Goal: Ask a question

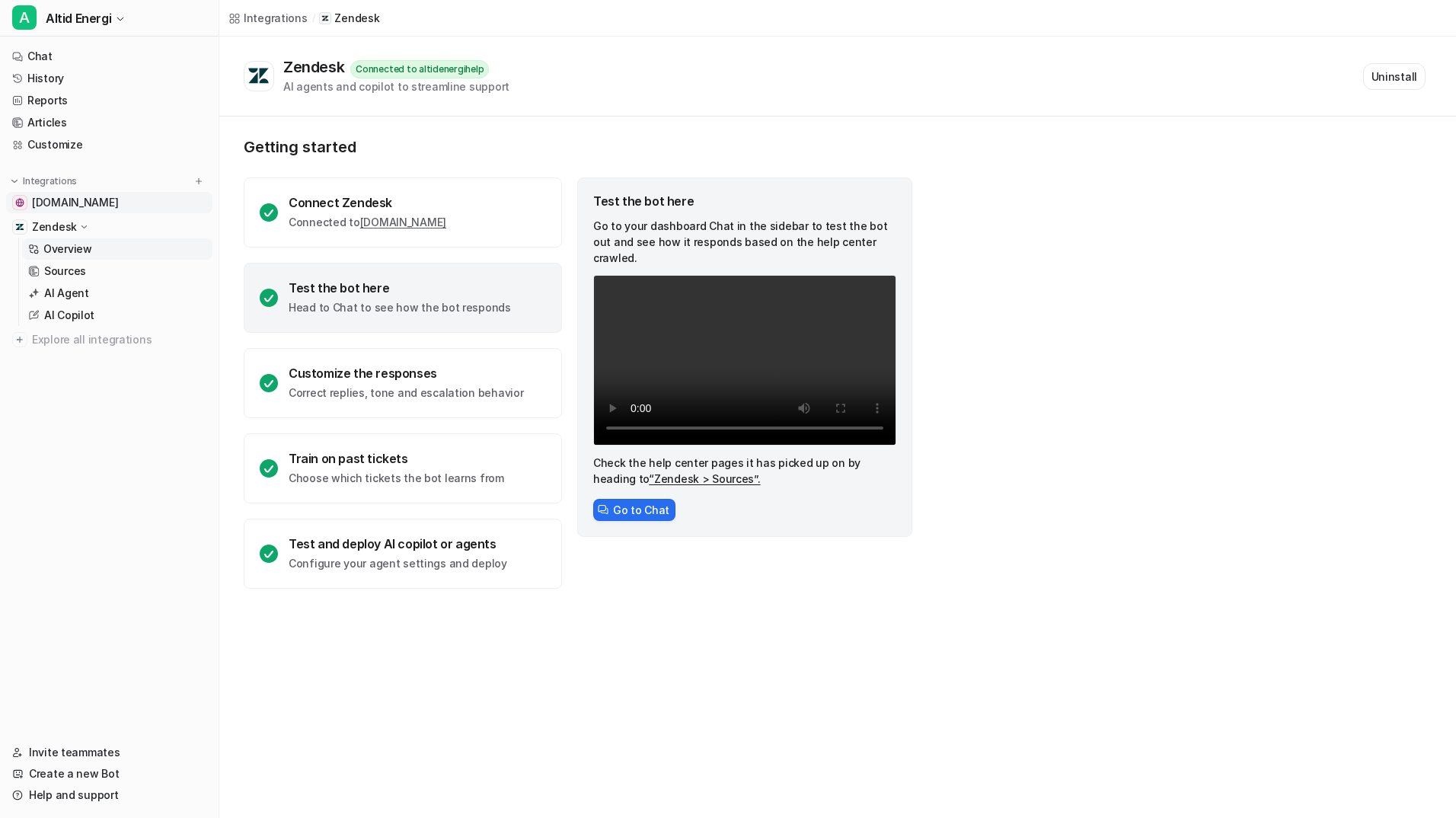
click at [80, 209] on span "[DOMAIN_NAME]" at bounding box center [75, 203] width 86 height 16
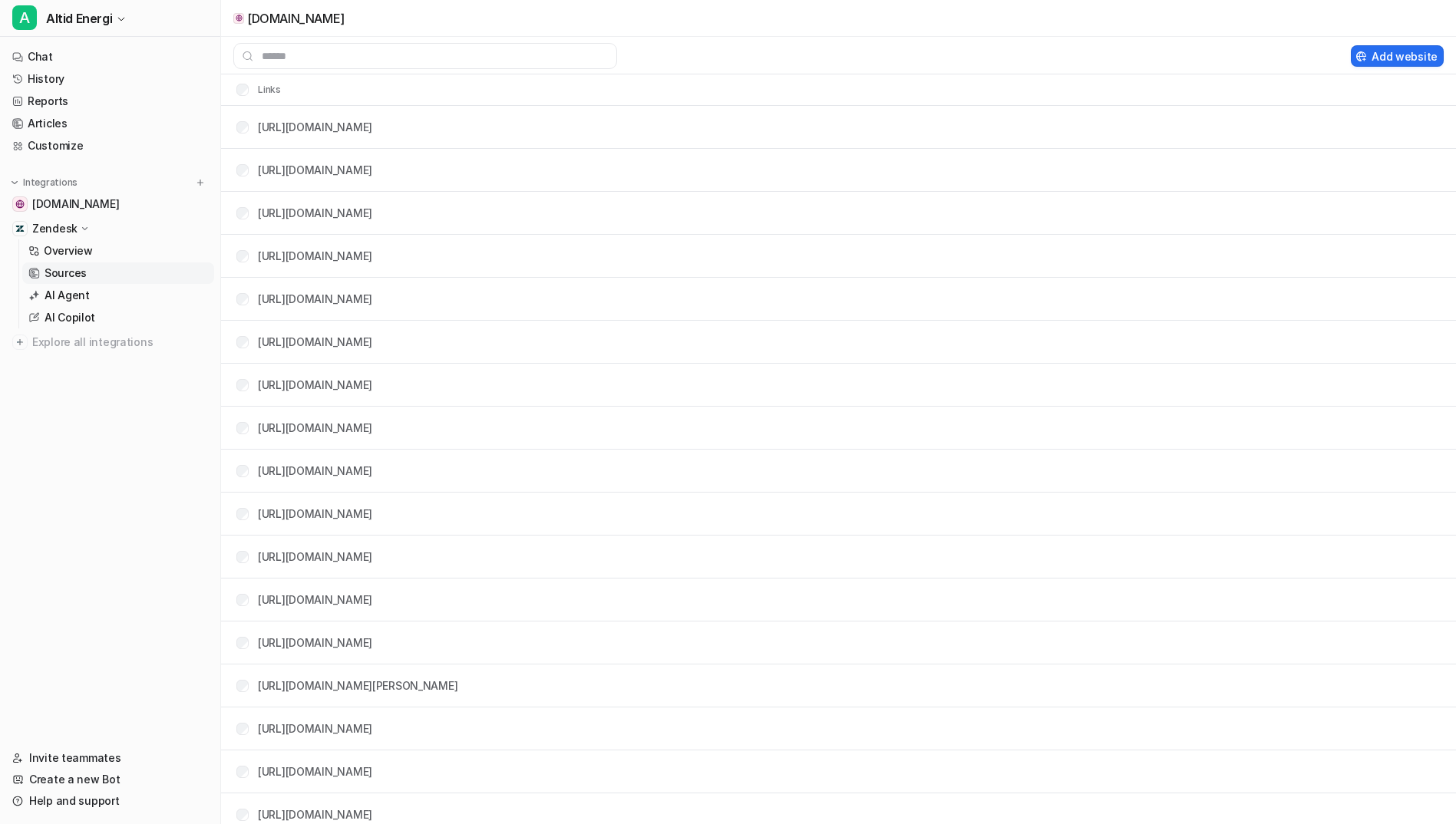
click at [81, 273] on p "Sources" at bounding box center [65, 273] width 42 height 16
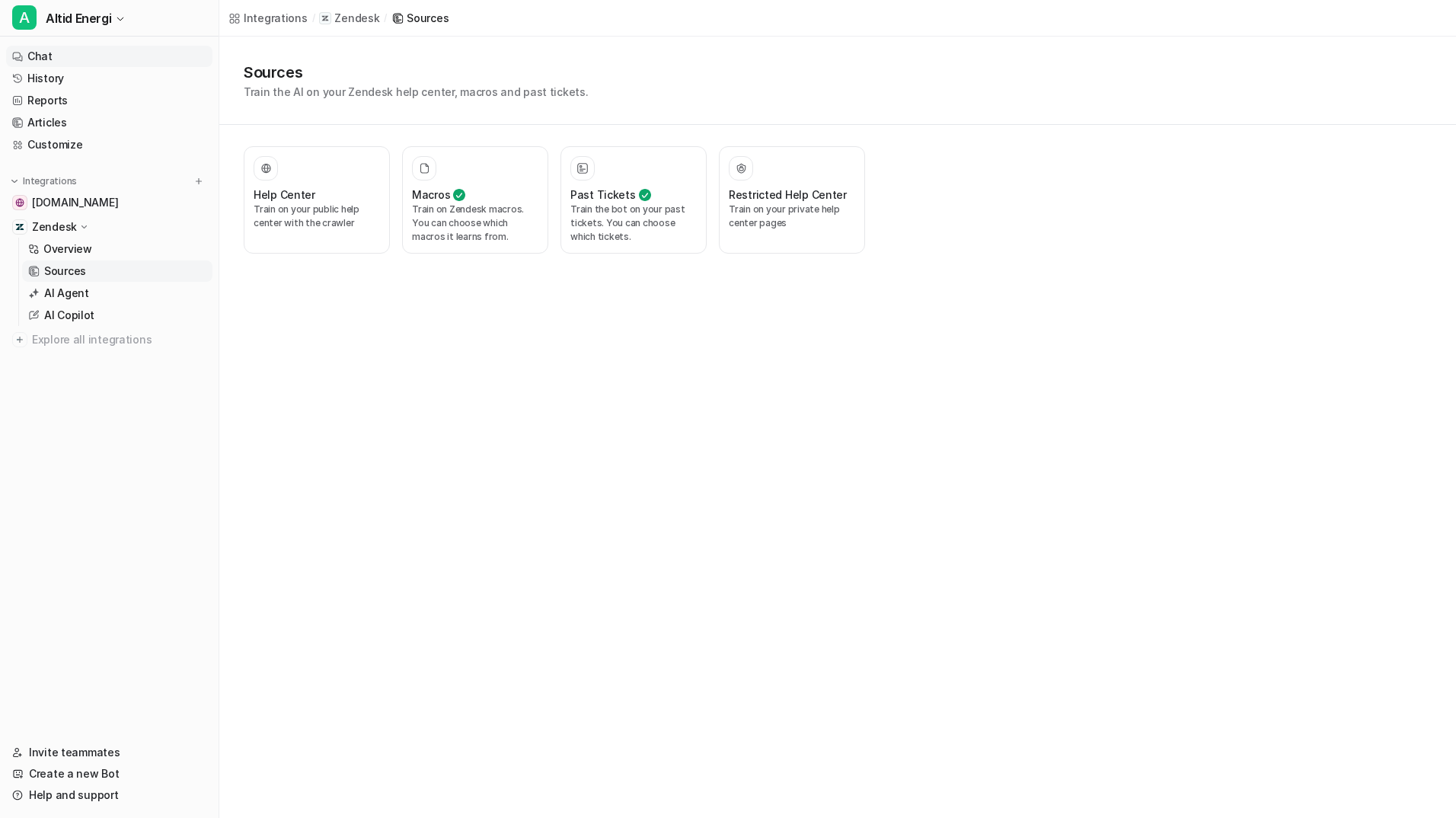
click at [70, 60] on link "Chat" at bounding box center [109, 57] width 207 height 22
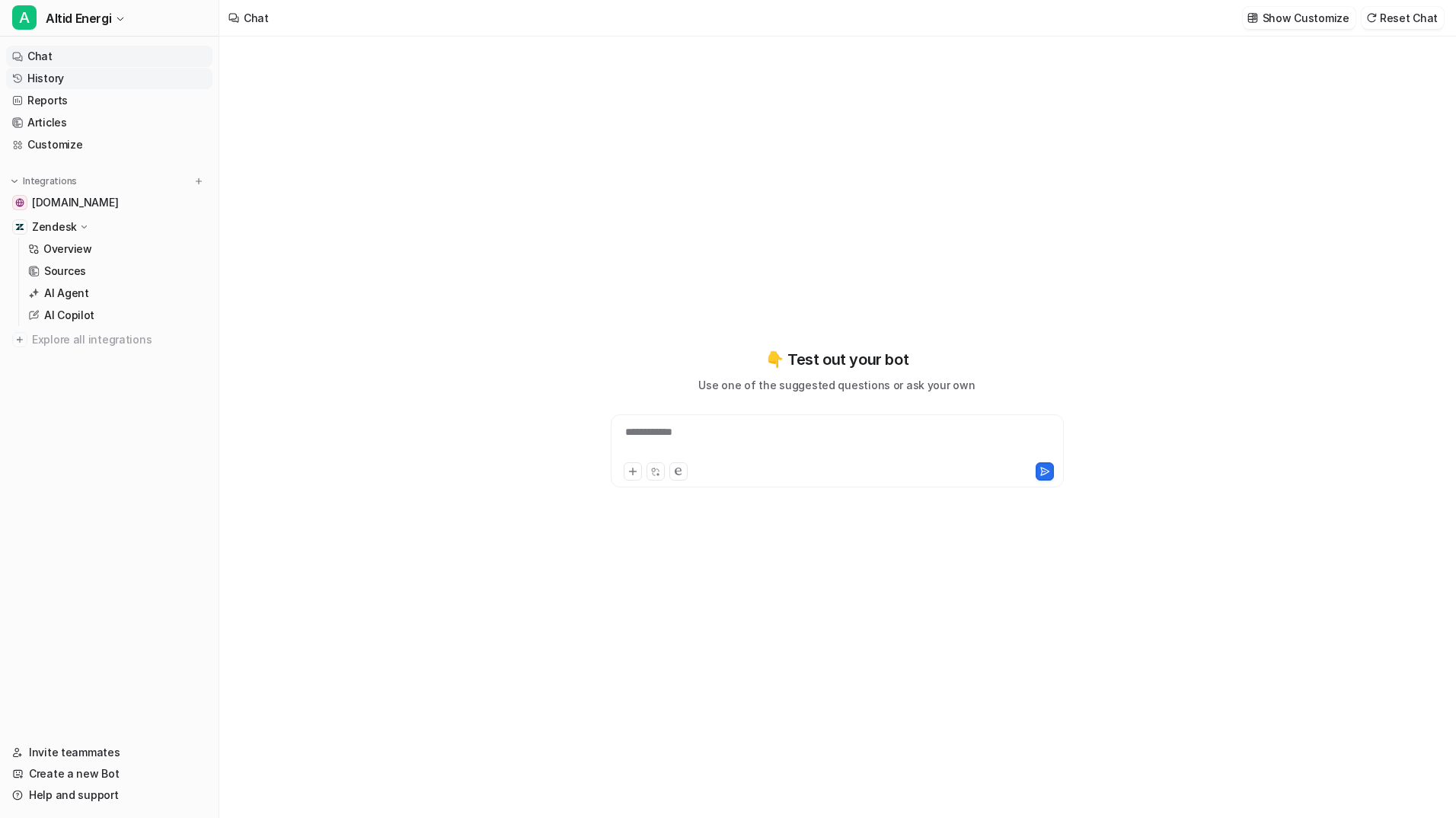
click at [128, 82] on link "History" at bounding box center [109, 78] width 207 height 22
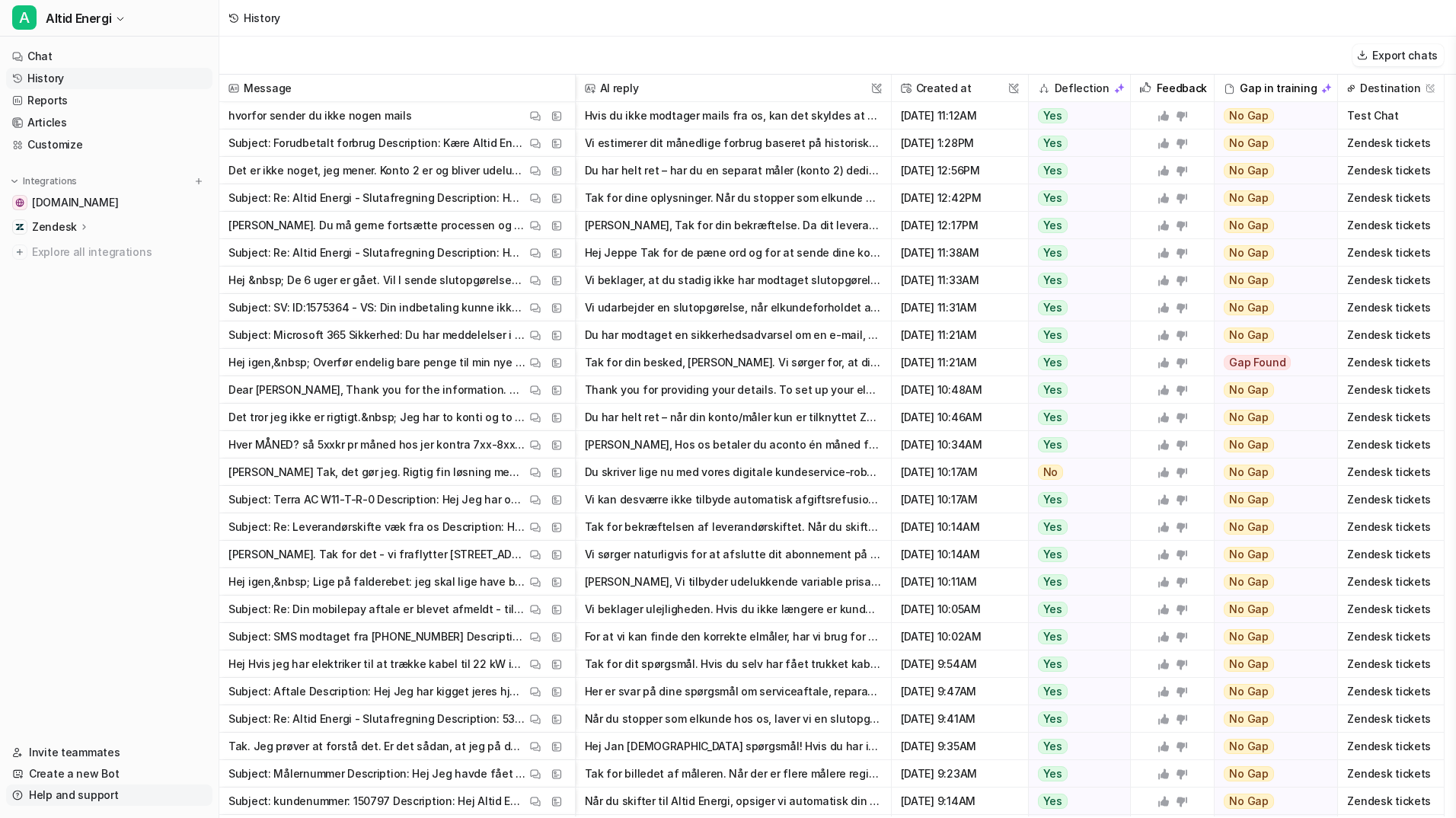
click at [98, 790] on link "Help and support" at bounding box center [109, 795] width 207 height 22
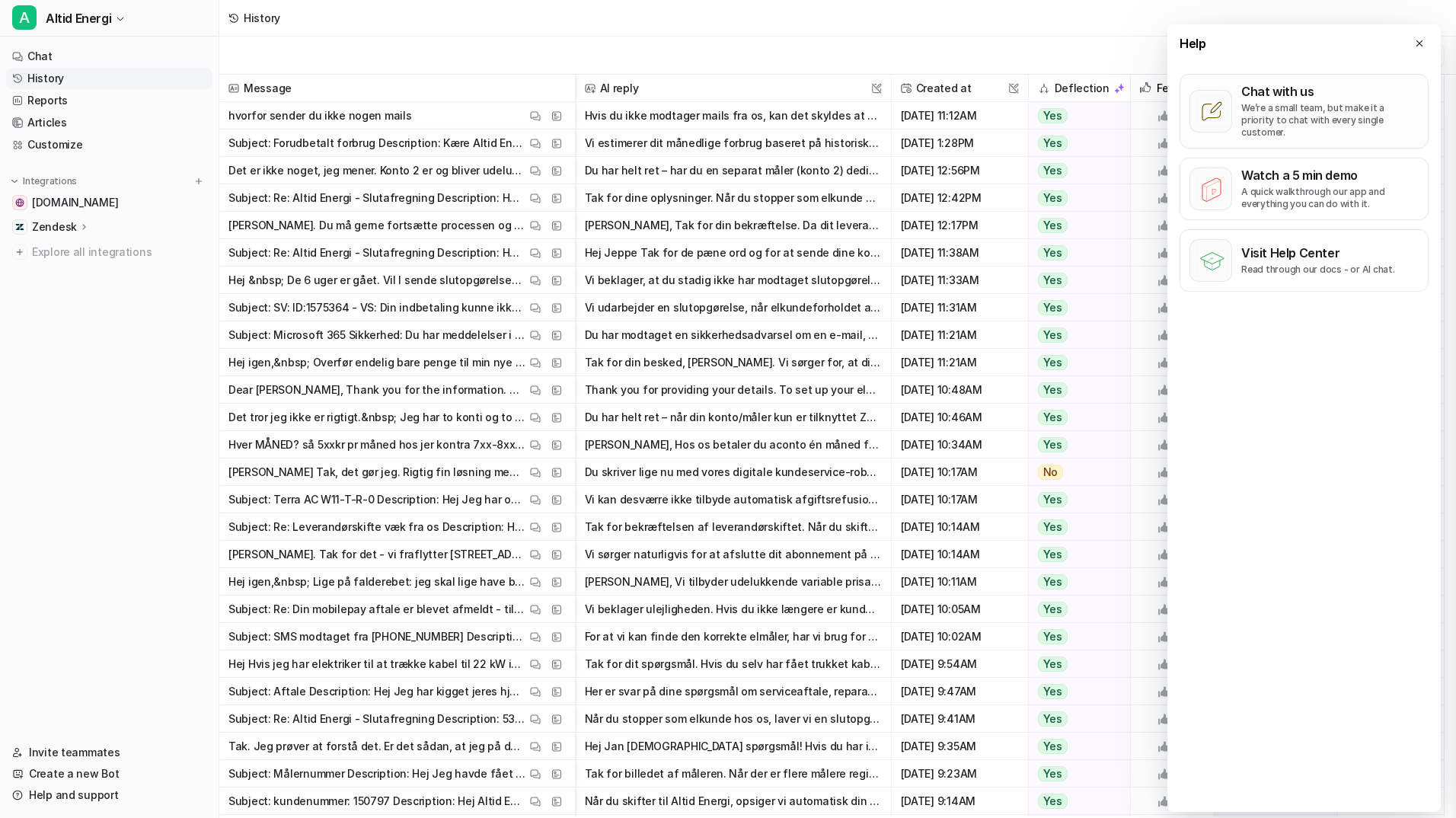
click at [1277, 77] on button "Chat with us We’re a small team, but make it a priority to chat with every sing…" at bounding box center [1304, 111] width 249 height 74
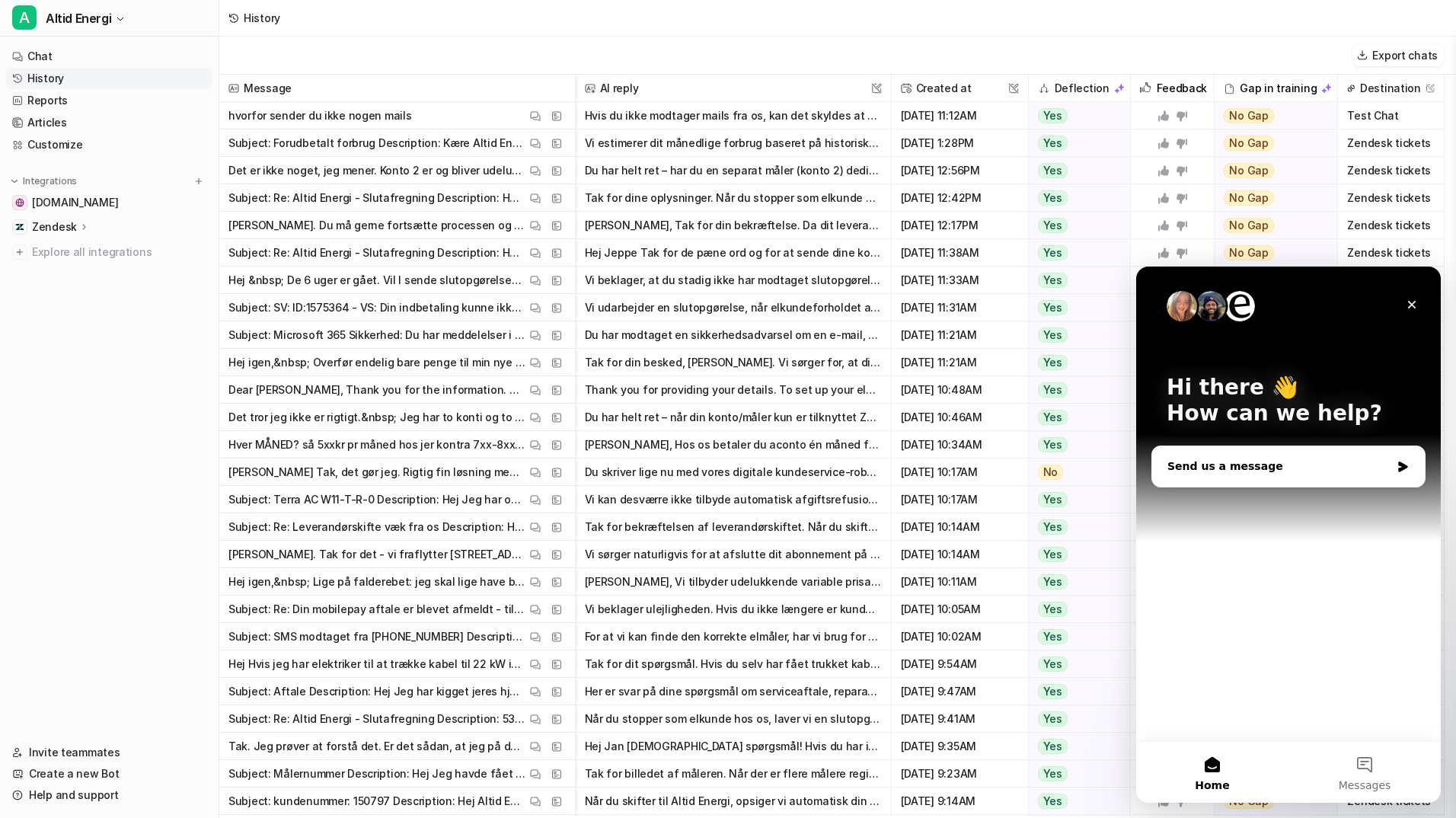
click at [1229, 472] on div "Send us a message" at bounding box center [1279, 466] width 223 height 16
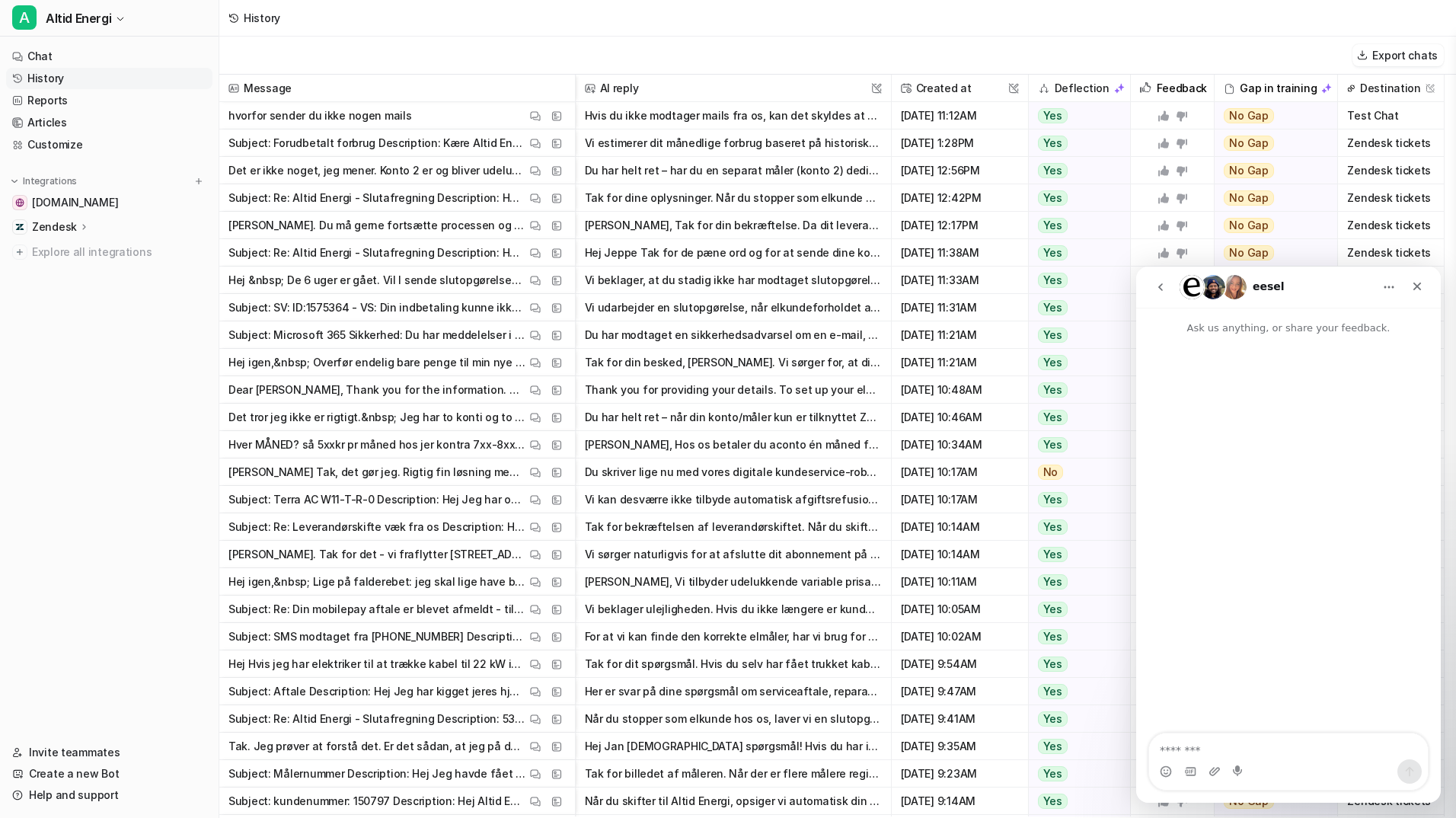
click at [1209, 291] on img "Intercom messenger" at bounding box center [1213, 287] width 24 height 24
click at [1192, 289] on img "Intercom messenger" at bounding box center [1192, 287] width 24 height 24
click at [1218, 288] on img "Intercom messenger" at bounding box center [1213, 287] width 24 height 24
click at [1245, 290] on img "Intercom messenger" at bounding box center [1234, 287] width 24 height 24
click at [1198, 751] on textarea "Message…" at bounding box center [1289, 746] width 279 height 25
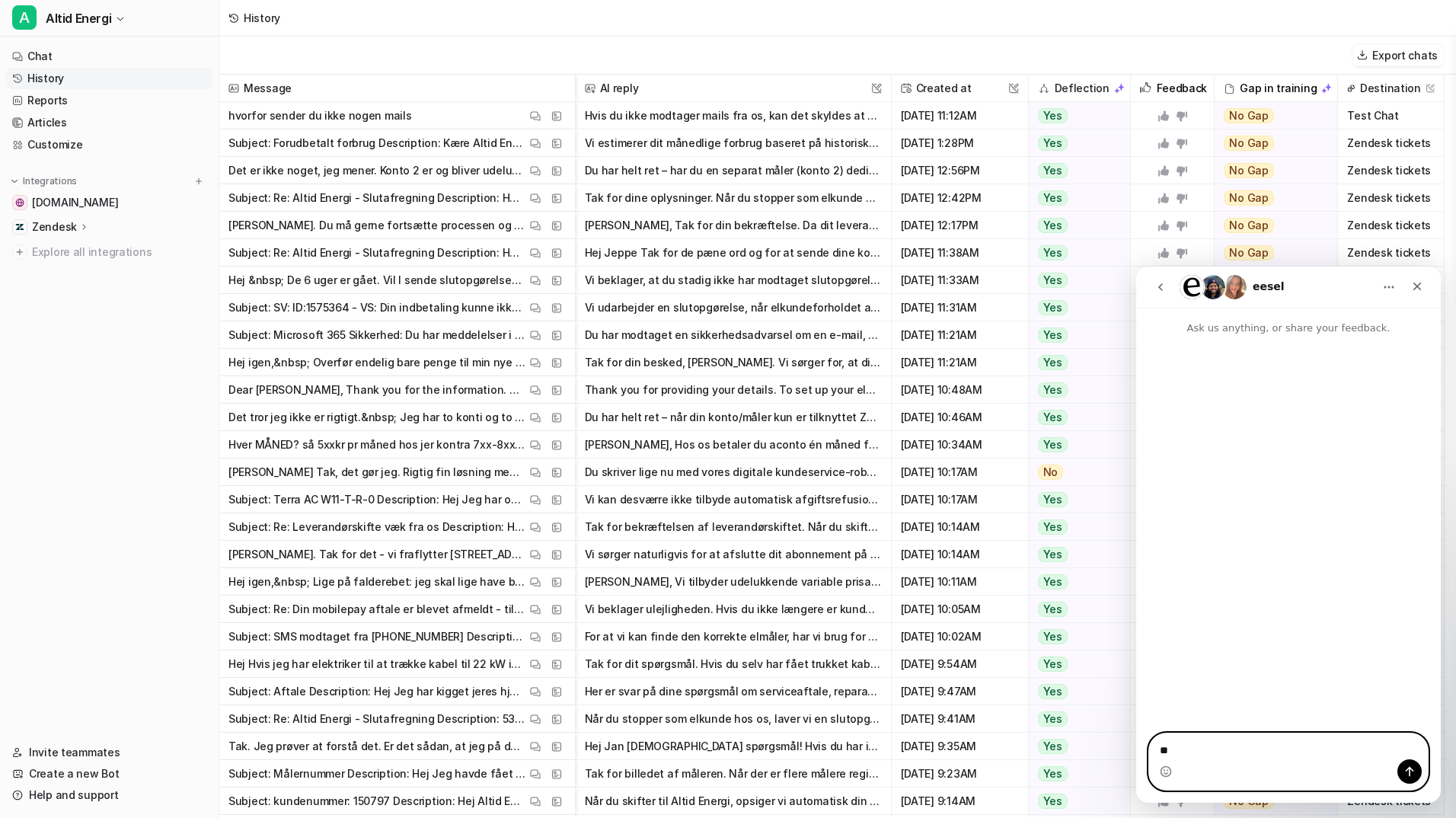
type textarea "*"
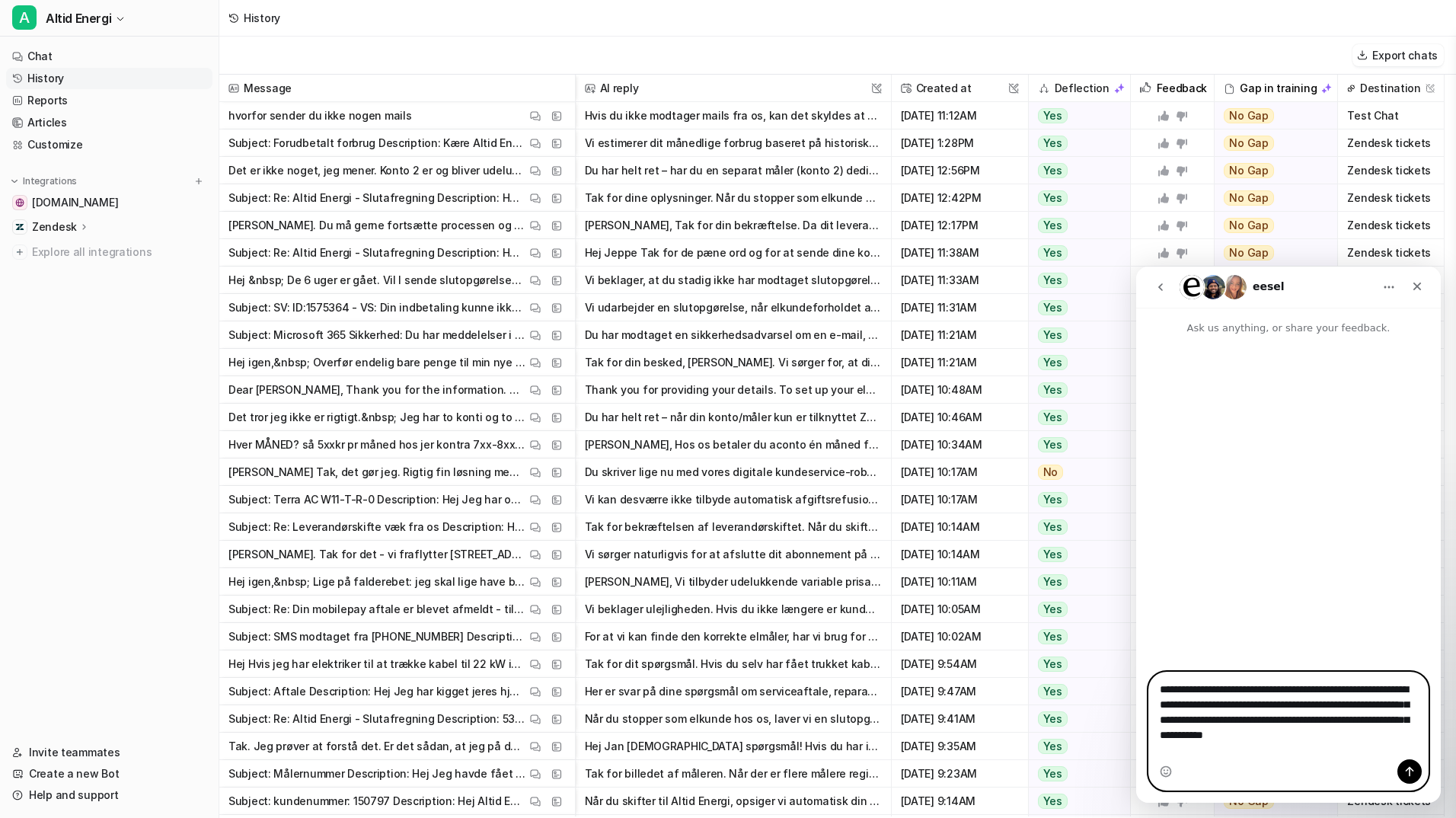
type textarea "**********"
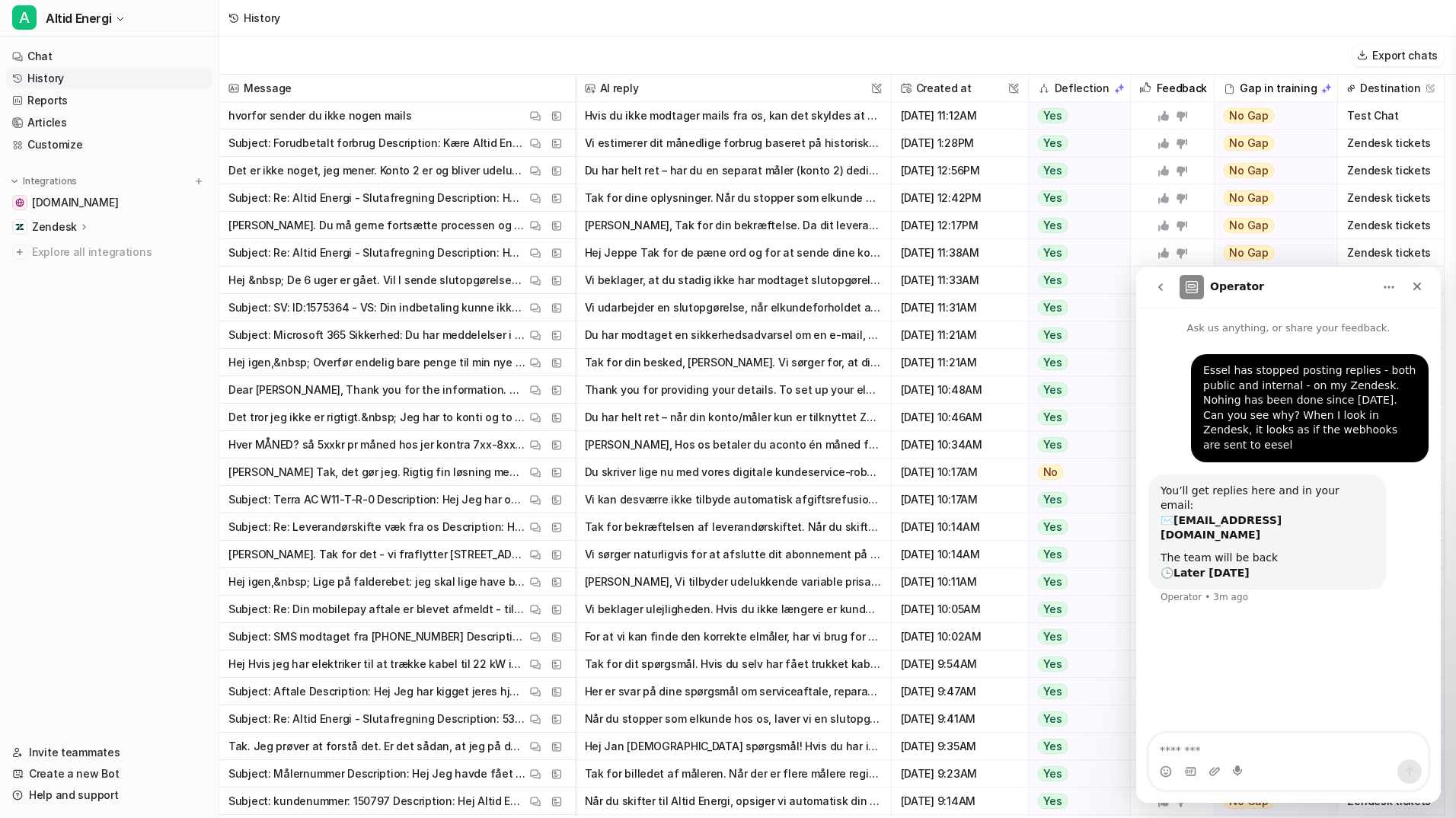
click at [87, 235] on div "Zendesk" at bounding box center [109, 227] width 207 height 22
click at [92, 264] on link "Sources" at bounding box center [117, 271] width 190 height 22
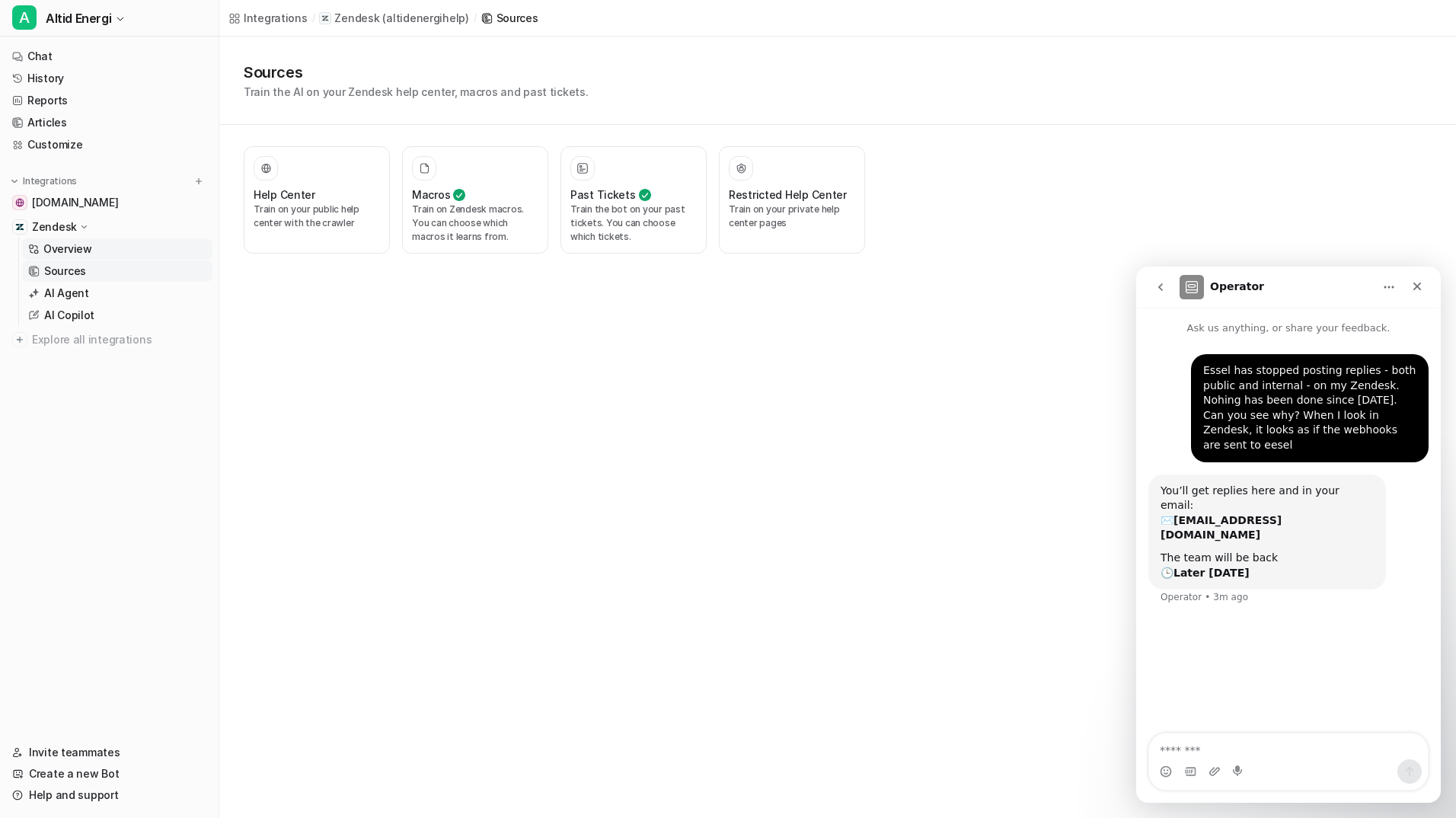
click at [77, 244] on p "Overview" at bounding box center [68, 250] width 49 height 16
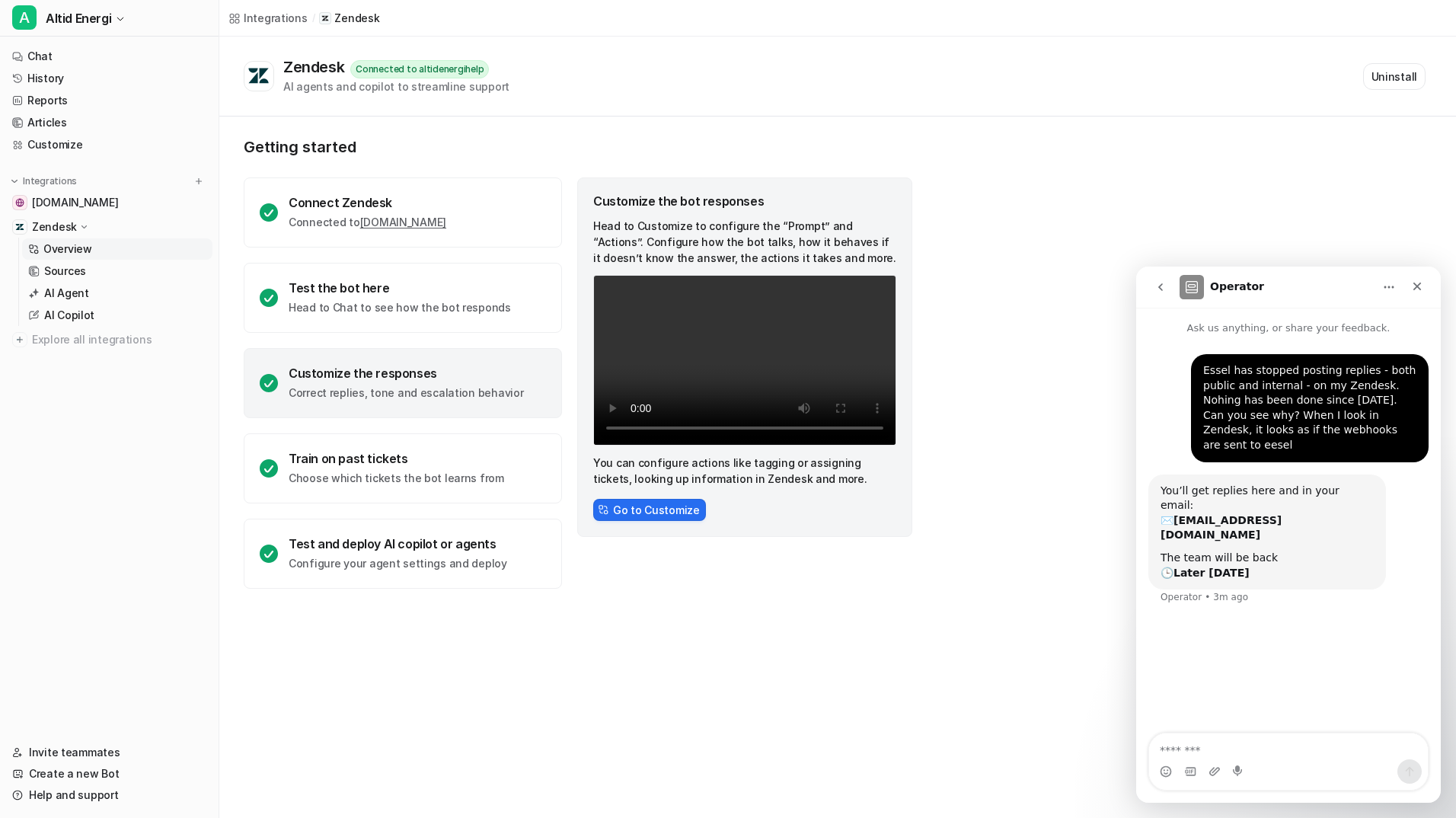
drag, startPoint x: 786, startPoint y: 653, endPoint x: 646, endPoint y: 434, distance: 259.9
click at [786, 653] on div "Integrations / Zendesk Zendesk Connected to altidenergihelp AI agents and copil…" at bounding box center [728, 409] width 1456 height 818
click at [91, 142] on link "Customize" at bounding box center [109, 145] width 207 height 22
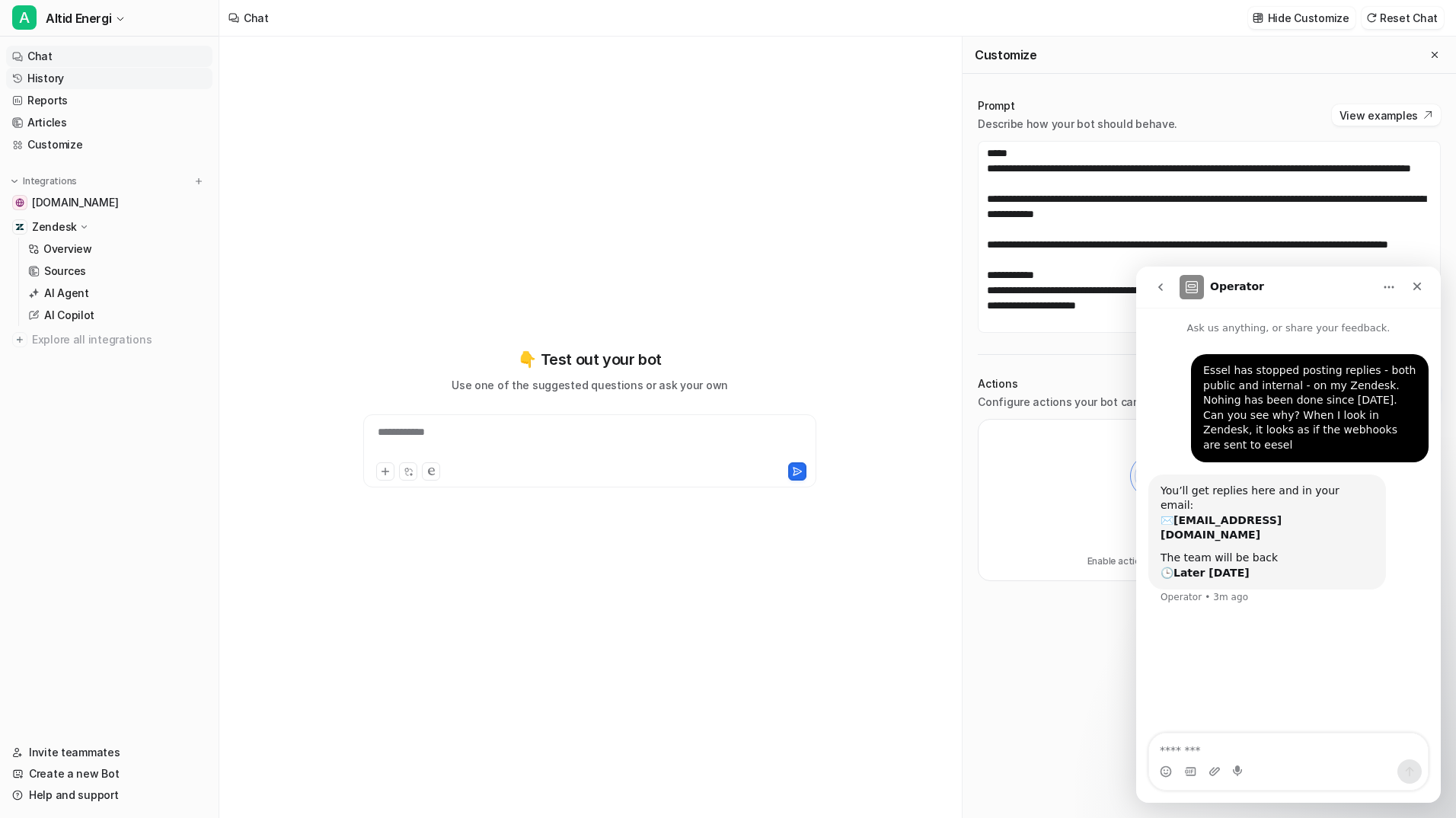
click at [79, 81] on link "History" at bounding box center [109, 78] width 207 height 22
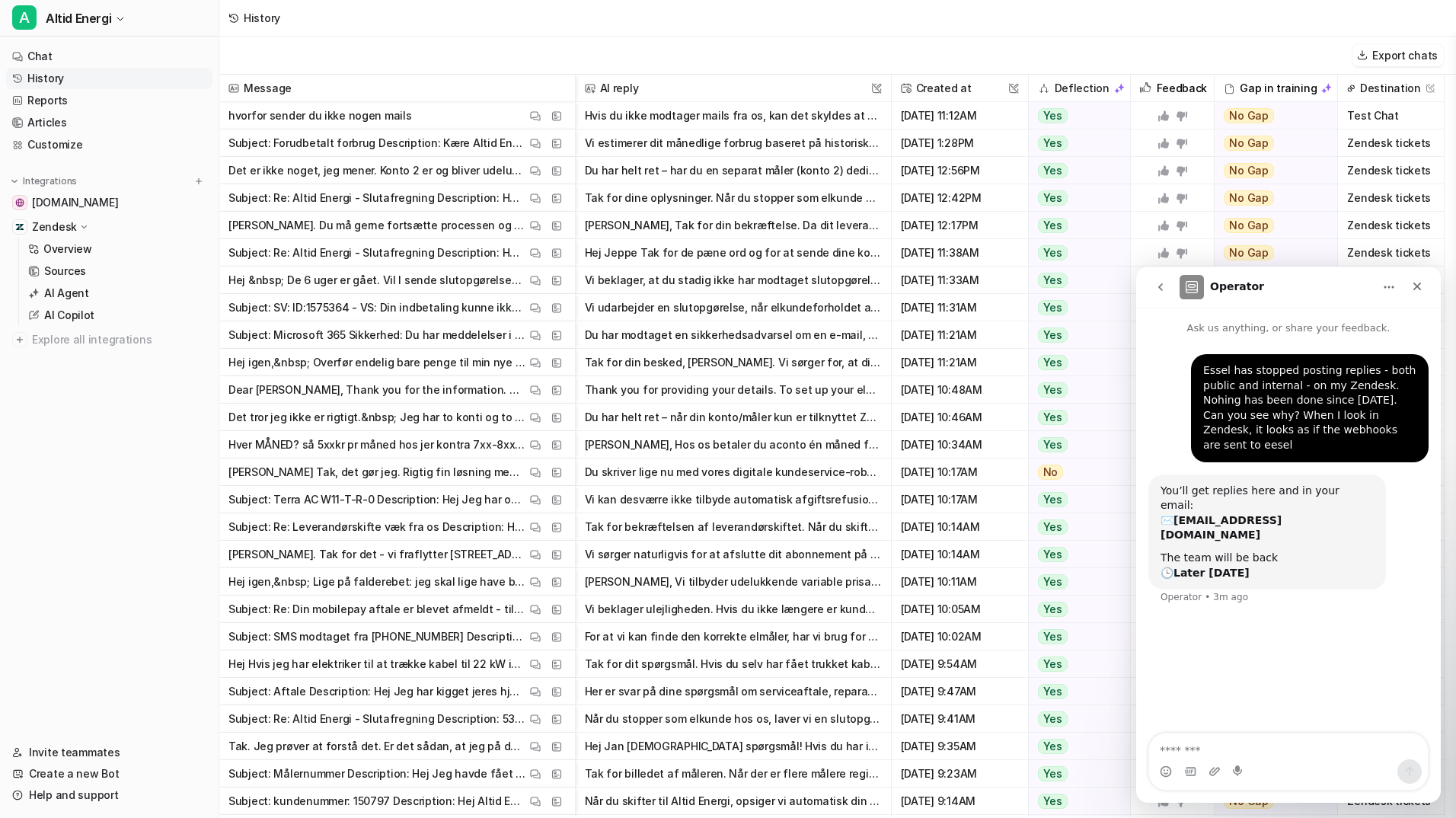
click at [1366, 146] on span "Zendesk tickets" at bounding box center [1391, 143] width 94 height 27
click at [1349, 146] on span "Zendesk tickets" at bounding box center [1391, 143] width 94 height 27
click at [561, 142] on img at bounding box center [556, 144] width 11 height 12
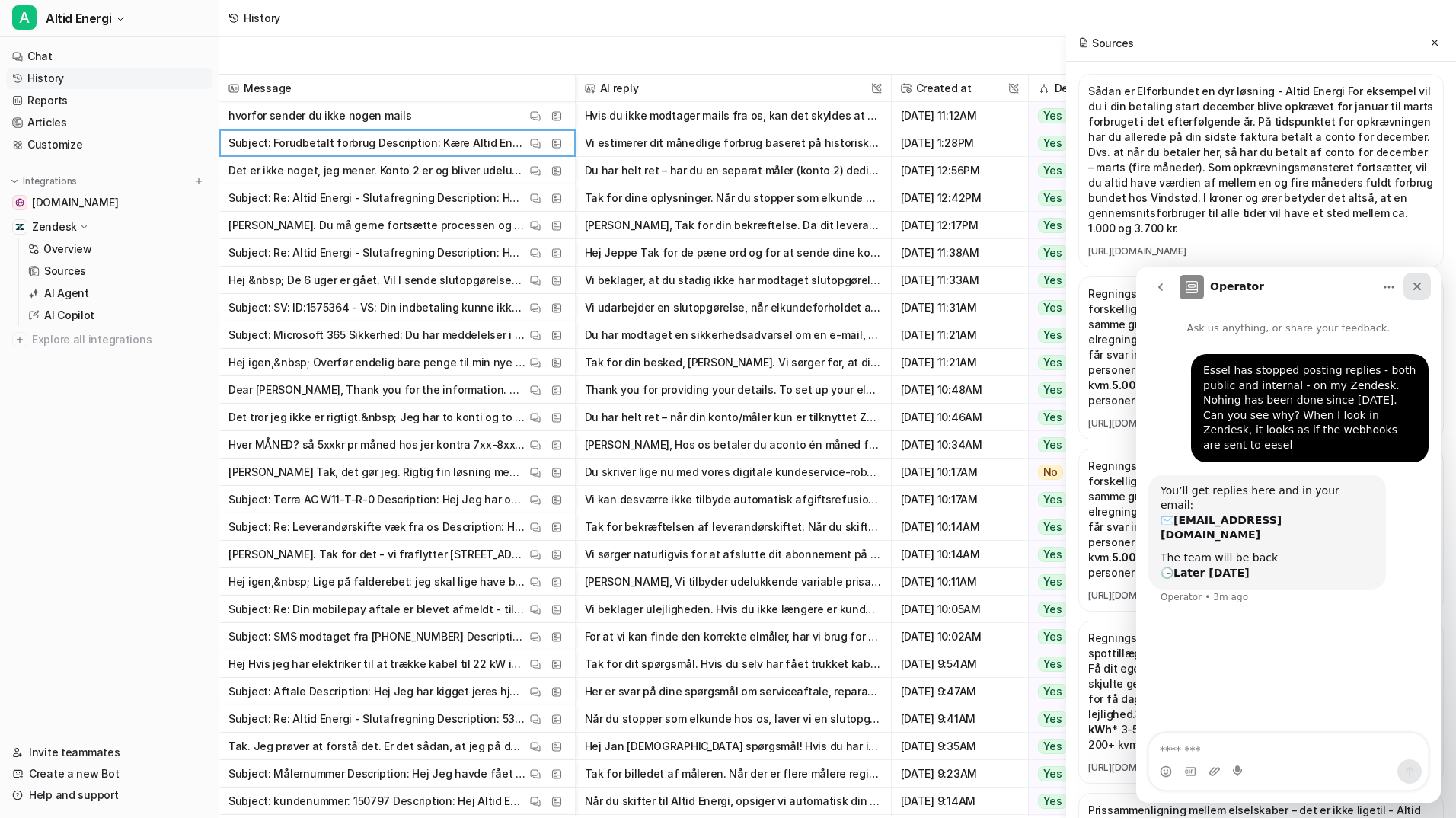
click at [1414, 286] on icon "Close" at bounding box center [1417, 286] width 12 height 12
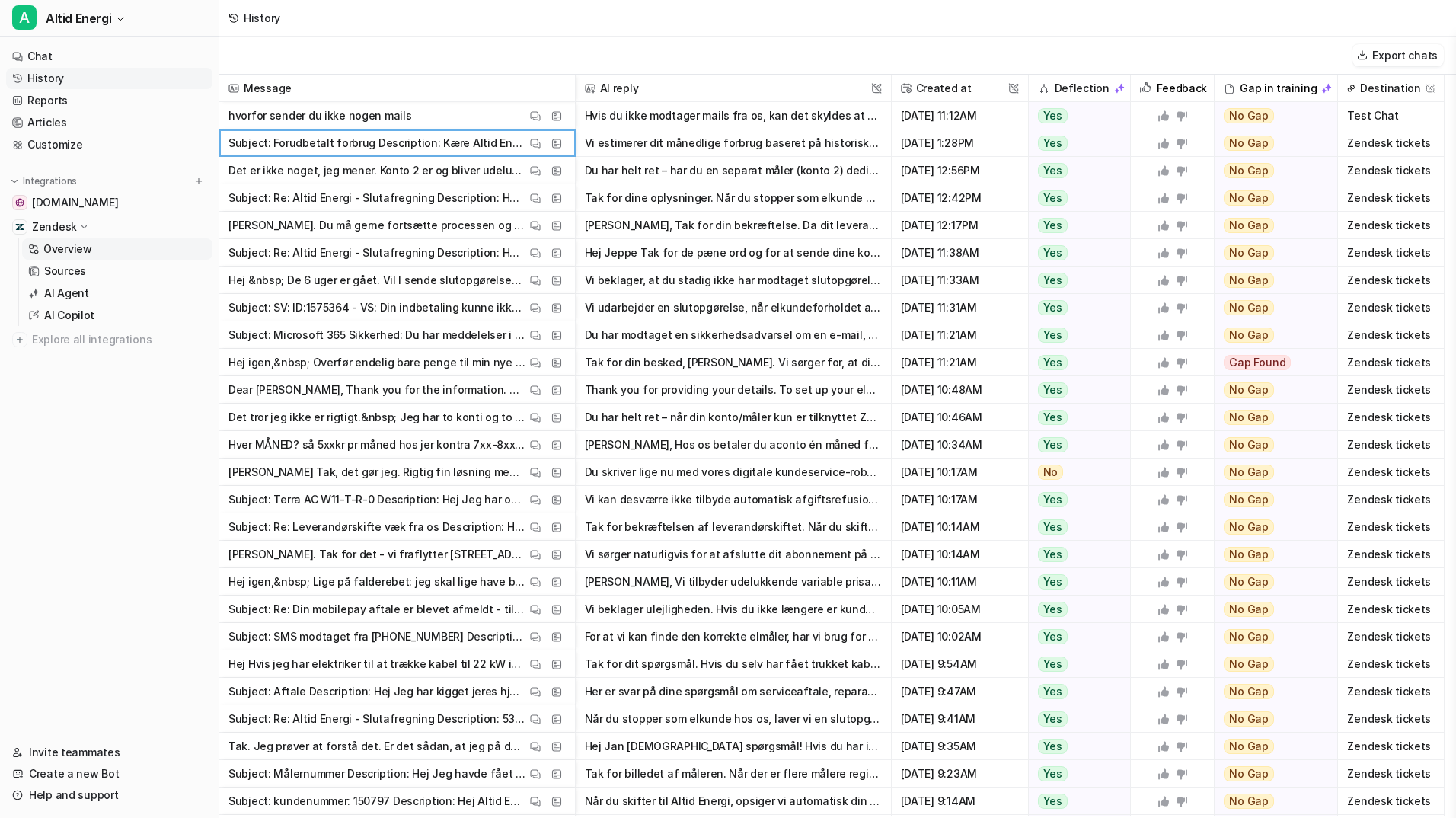
click at [115, 240] on link "Overview" at bounding box center [117, 249] width 190 height 22
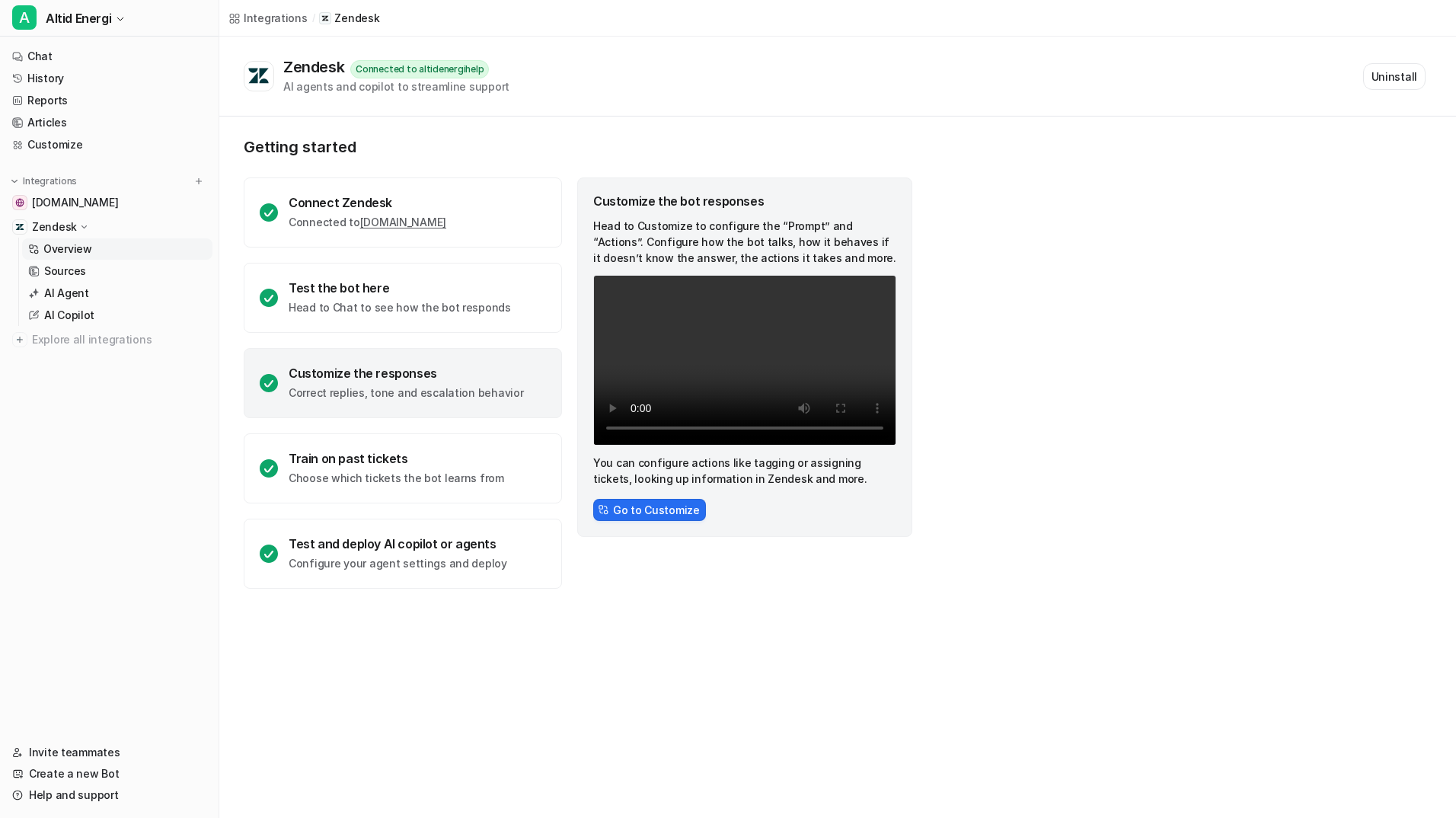
click at [262, 21] on div "Integrations" at bounding box center [275, 18] width 64 height 16
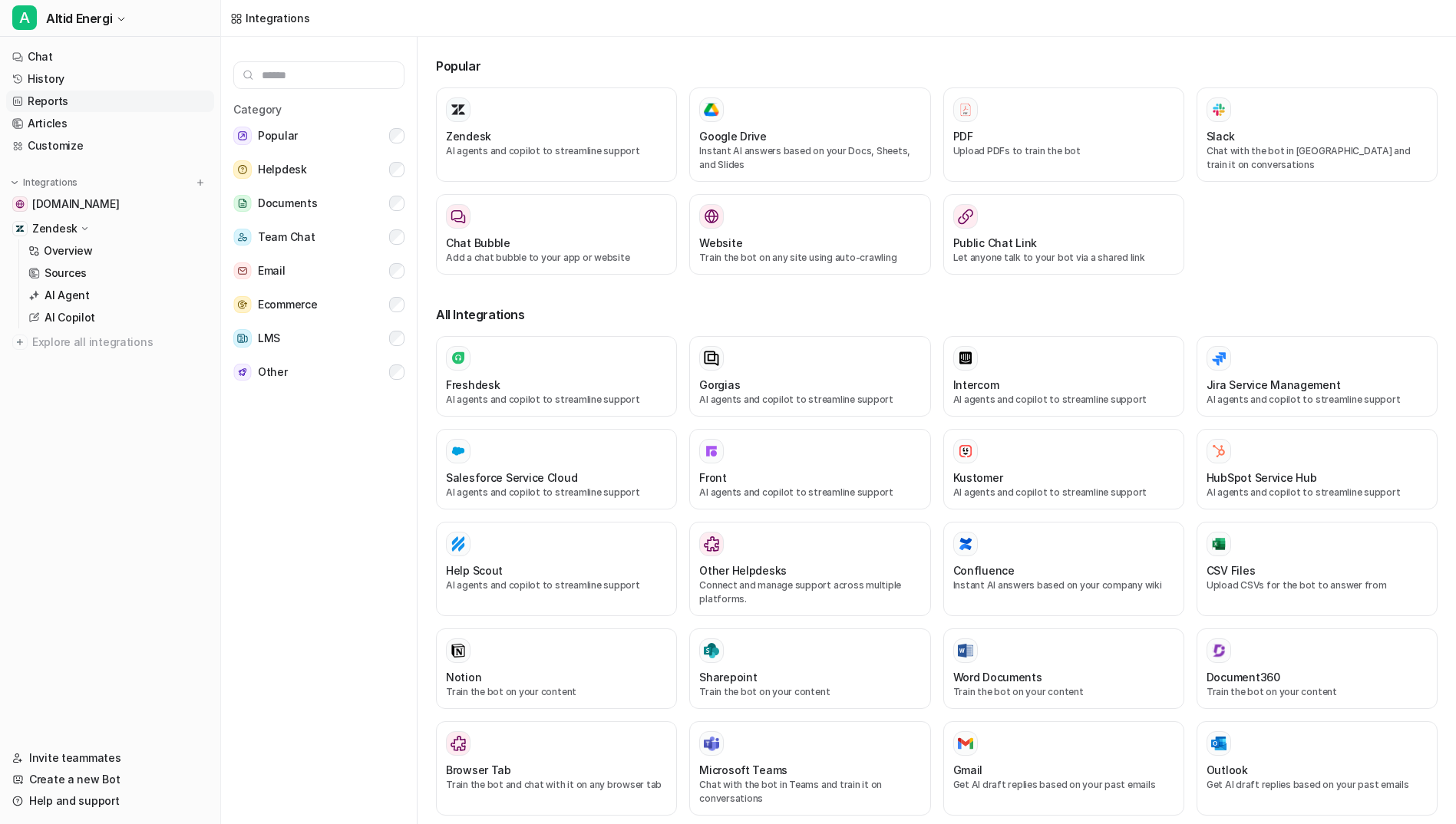
click at [64, 104] on link "Reports" at bounding box center [110, 102] width 208 height 22
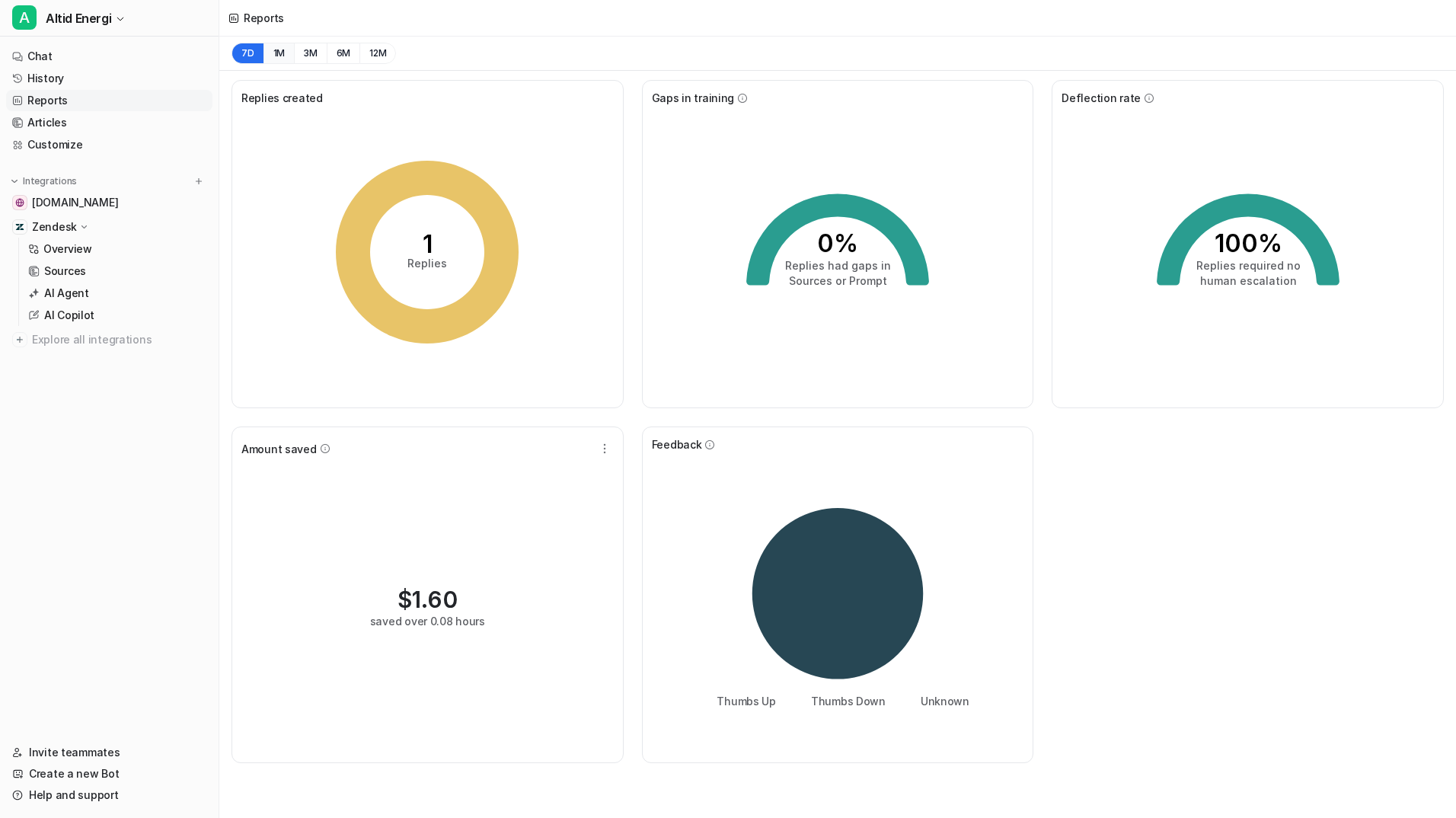
click at [279, 56] on button "1M" at bounding box center [279, 54] width 31 height 22
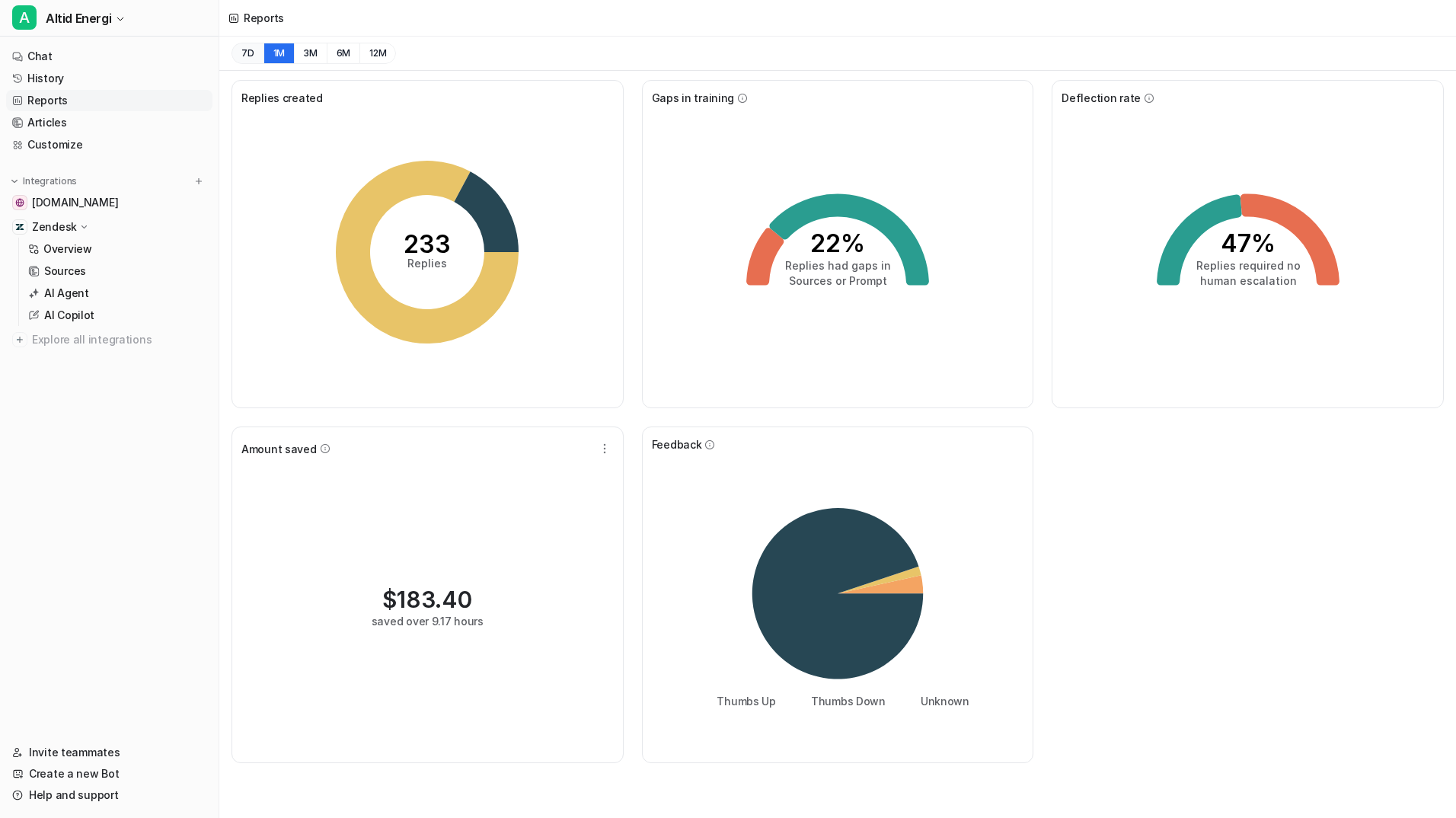
click at [255, 54] on button "7D" at bounding box center [247, 54] width 32 height 22
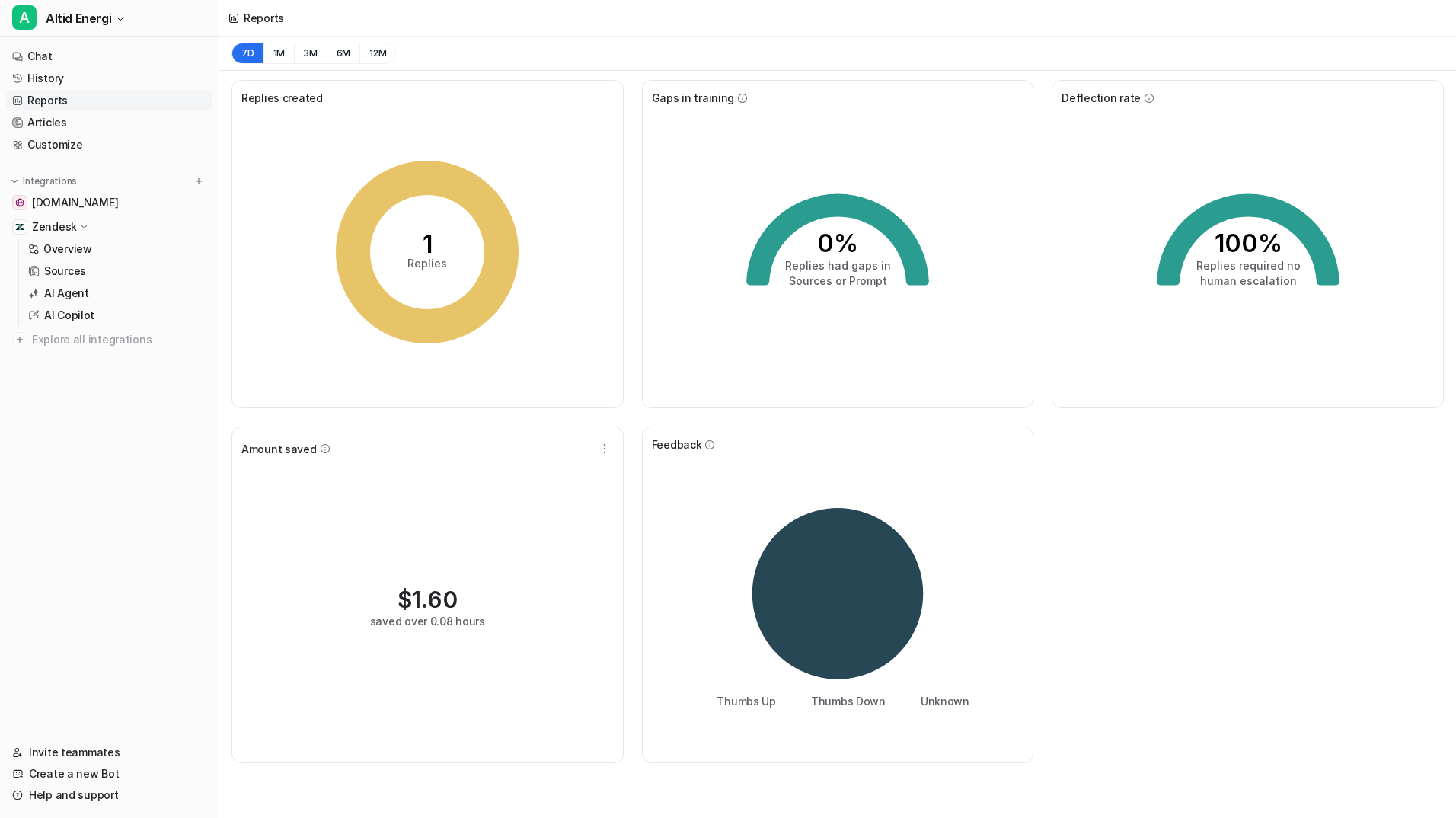
click at [90, 225] on div "Zendesk" at bounding box center [109, 227] width 207 height 22
click at [75, 245] on p "Overview" at bounding box center [68, 250] width 49 height 16
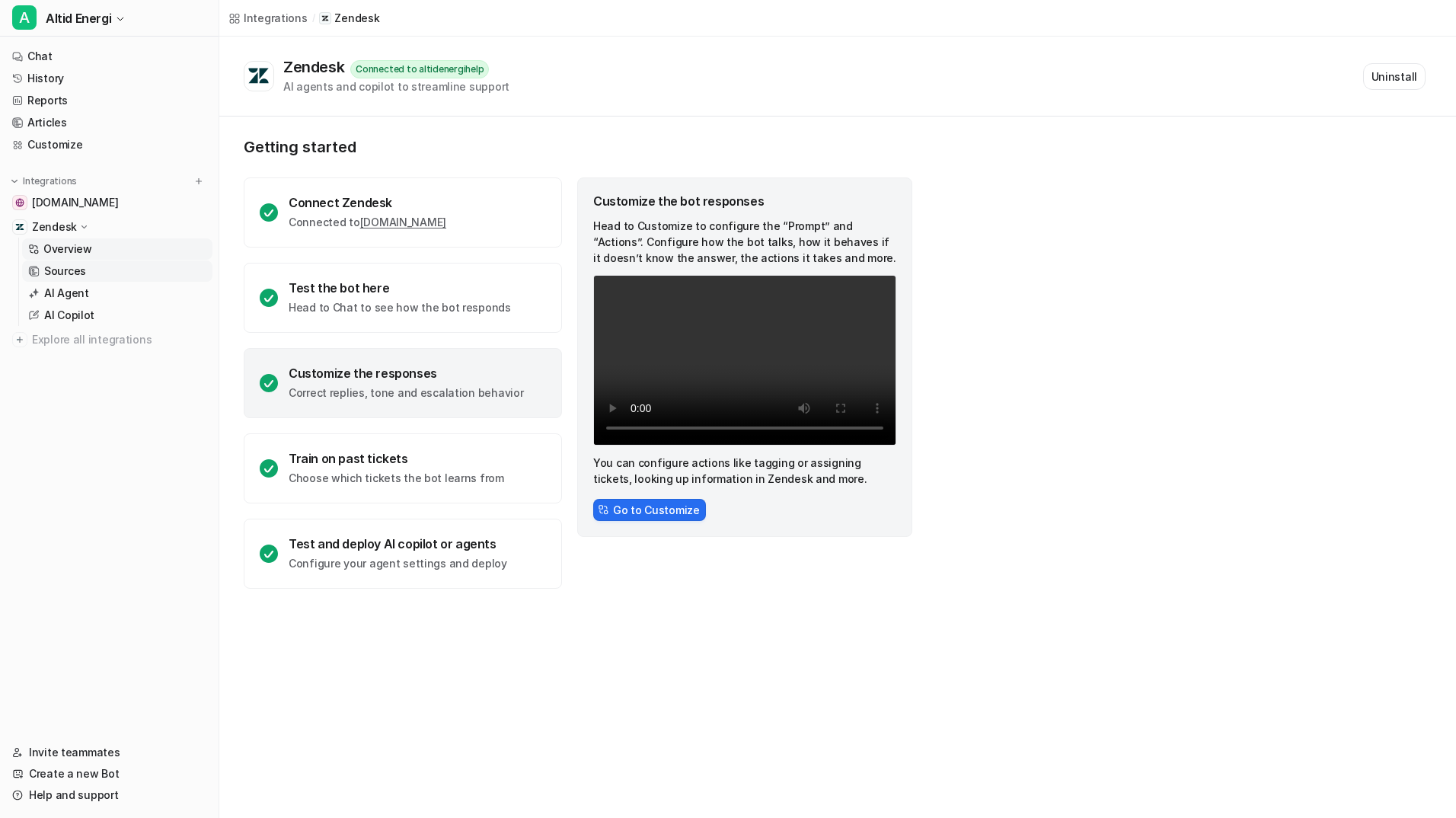
click at [77, 268] on p "Sources" at bounding box center [65, 271] width 42 height 16
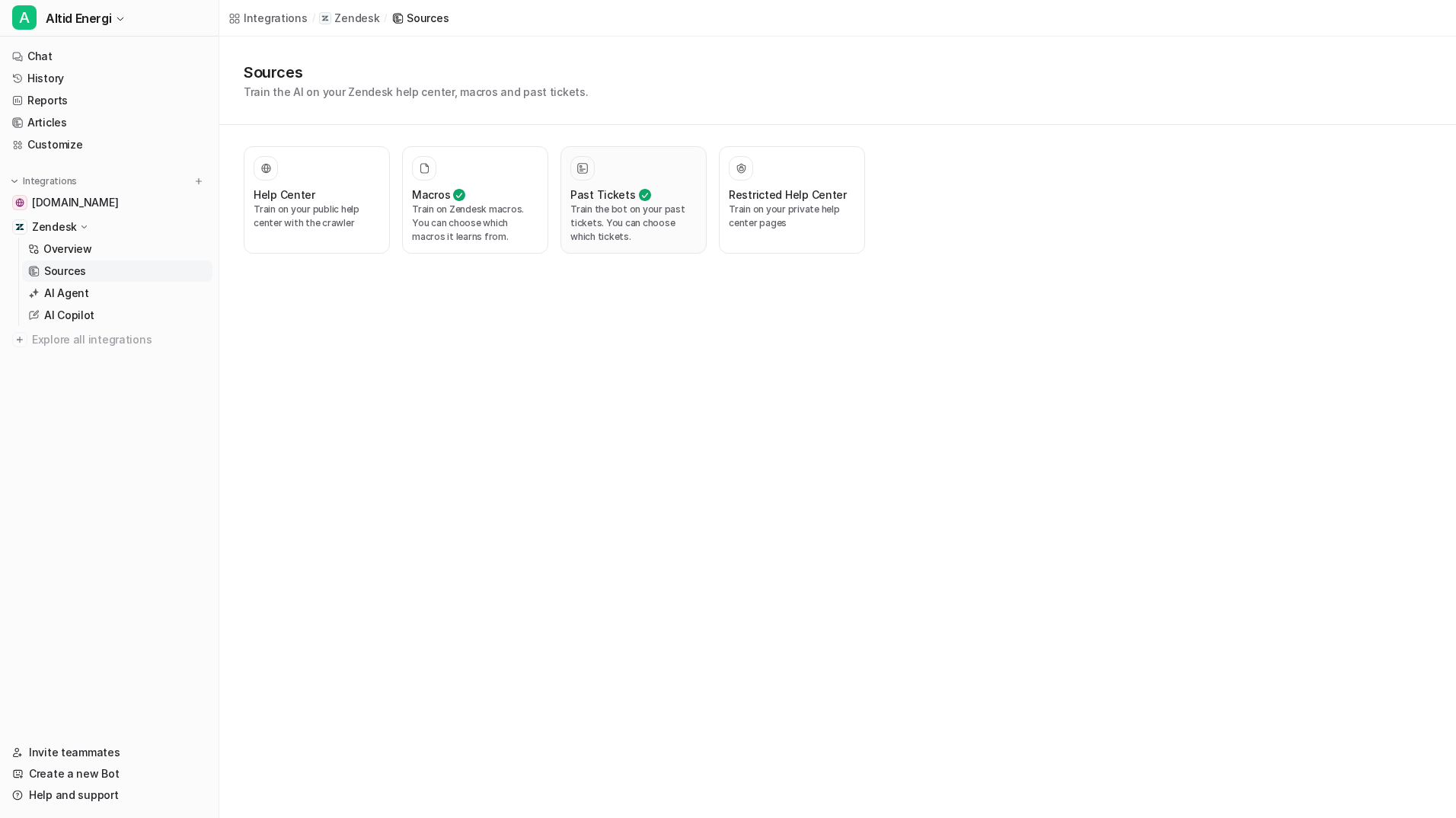
click at [614, 214] on p "Train the bot on your past tickets. You can choose which tickets." at bounding box center [634, 223] width 126 height 41
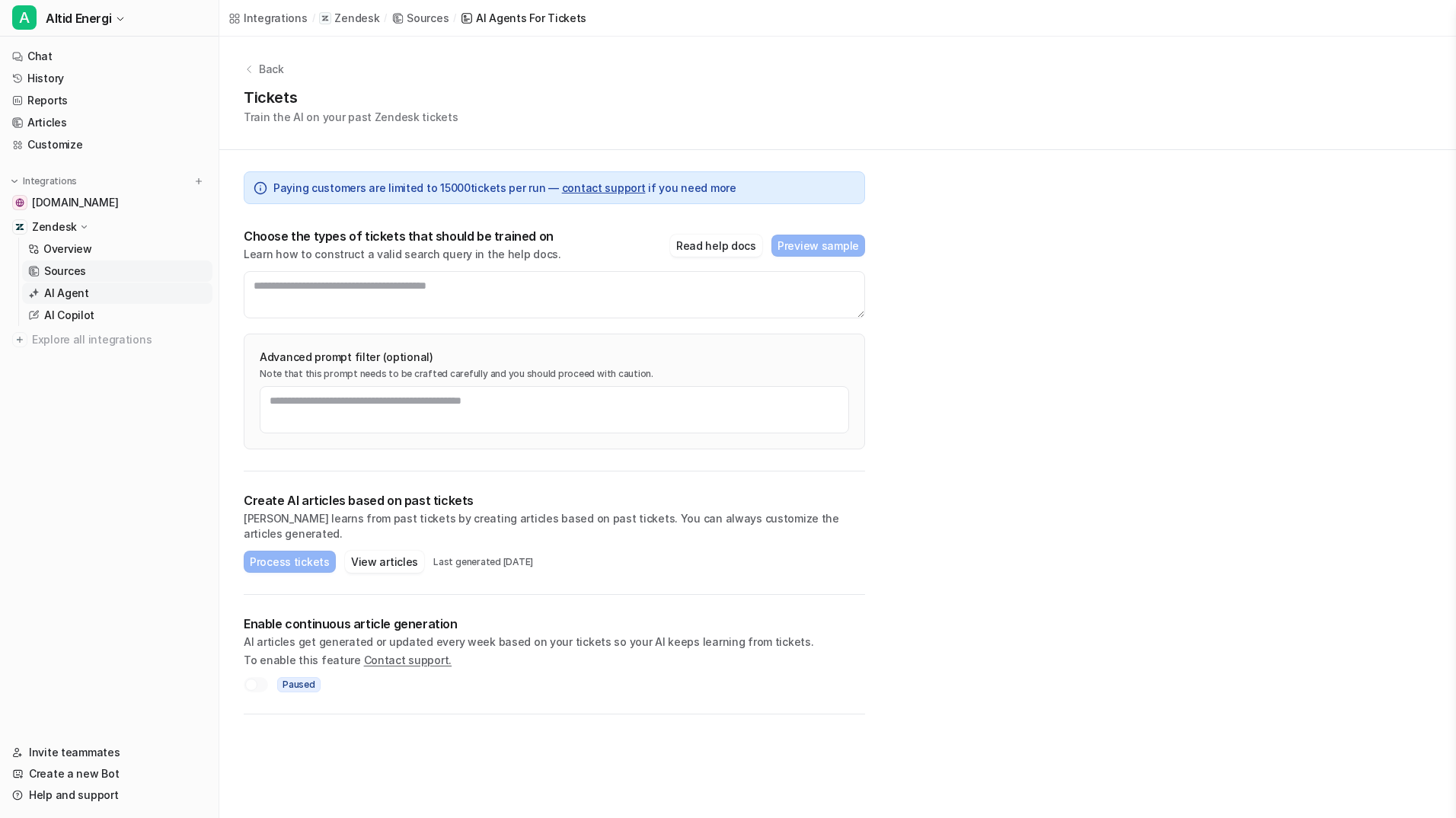
click at [83, 285] on link "AI Agent" at bounding box center [117, 294] width 190 height 22
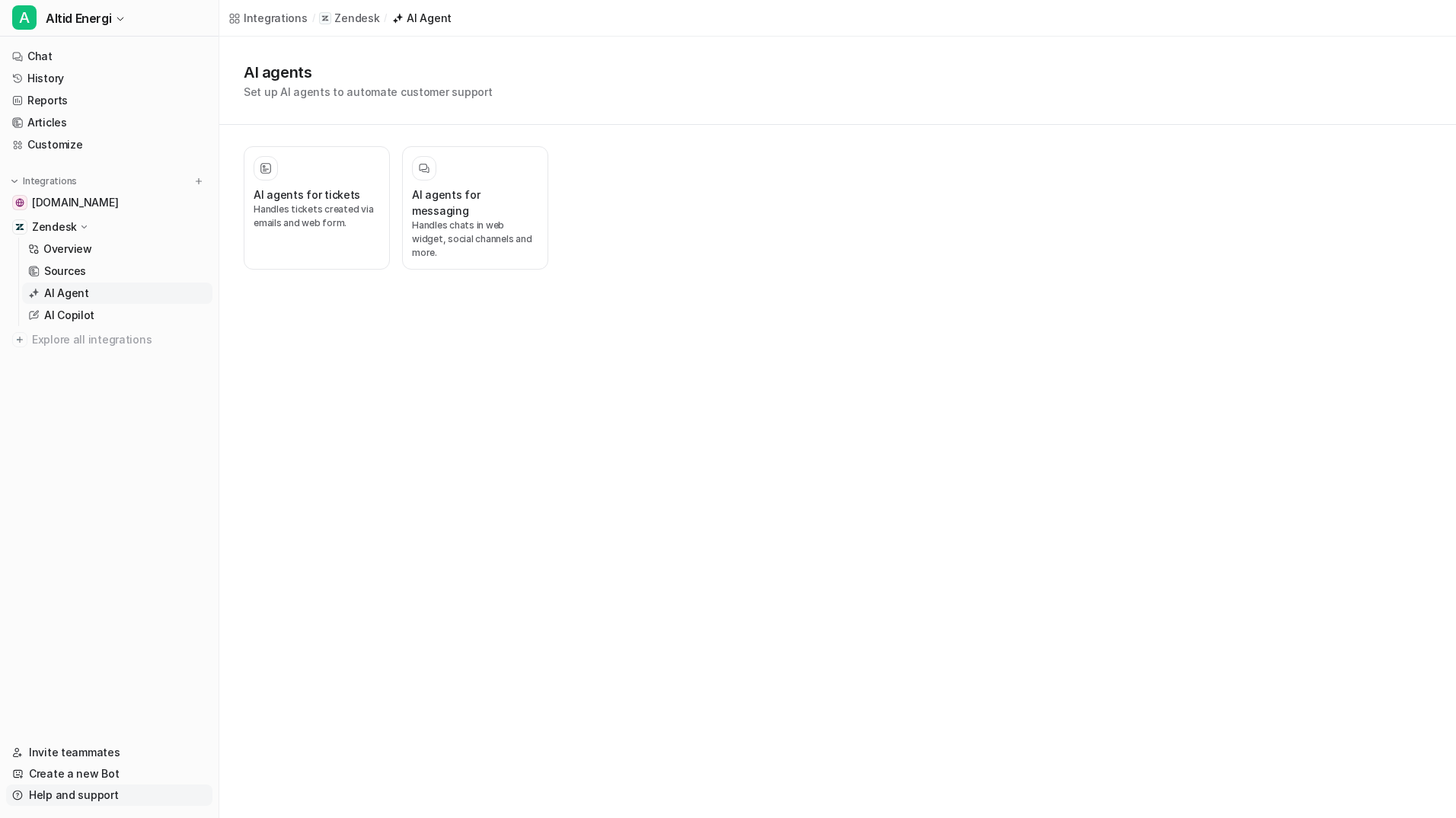
click at [112, 794] on link "Help and support" at bounding box center [109, 795] width 207 height 22
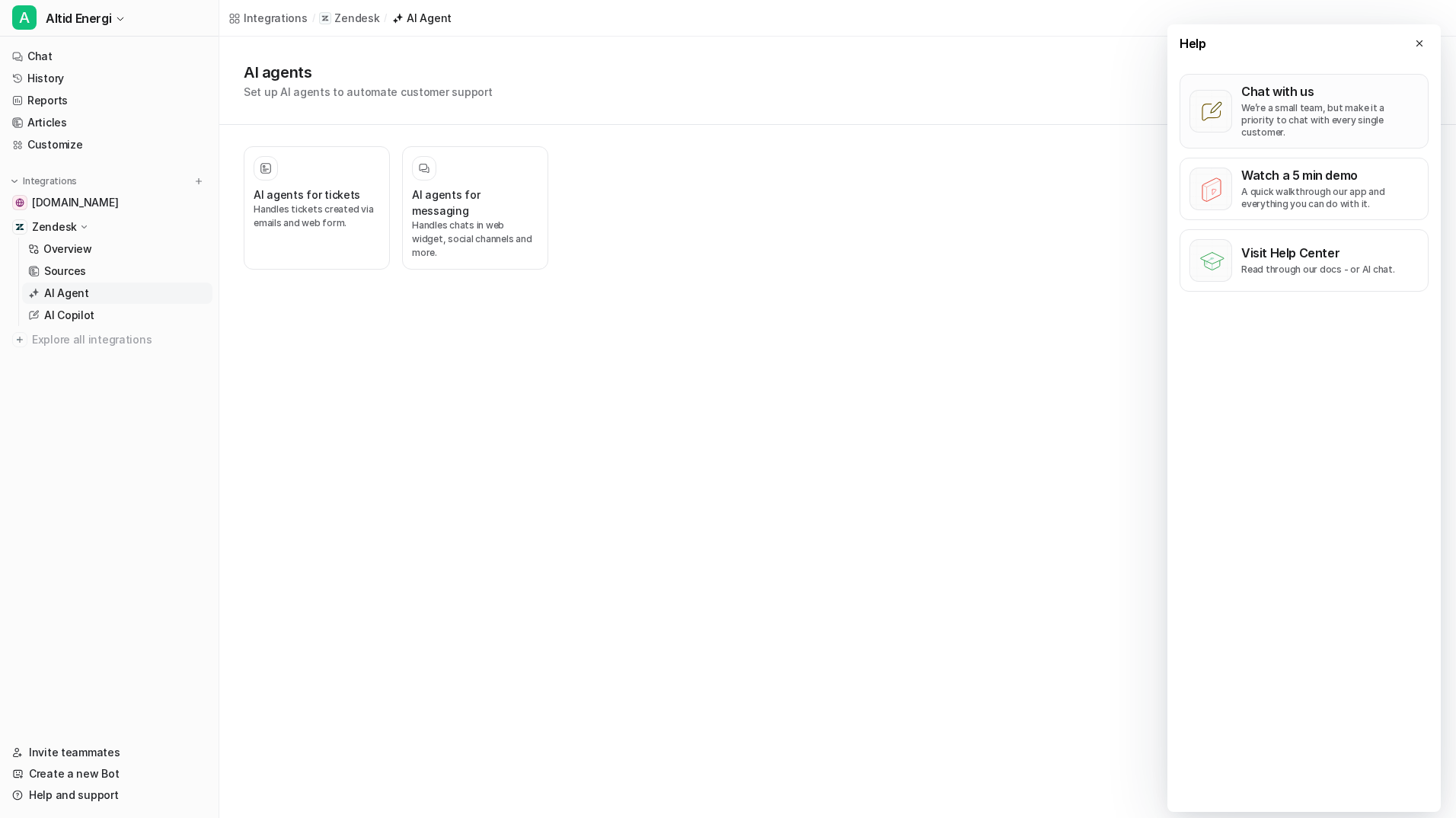
click at [1318, 111] on p "We’re a small team, but make it a priority to chat with every single customer." at bounding box center [1330, 120] width 177 height 36
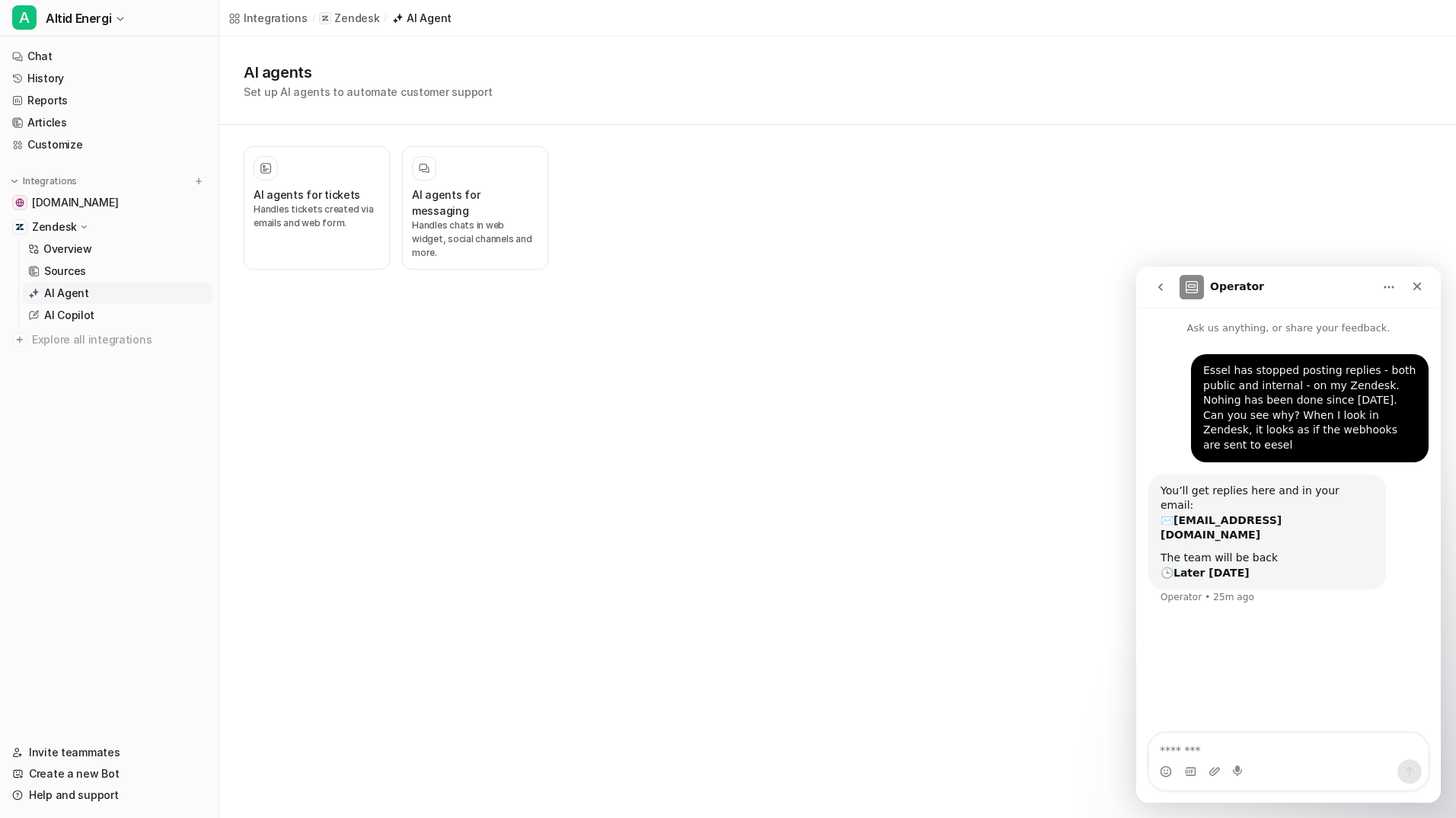
click at [1243, 746] on textarea "Message…" at bounding box center [1289, 746] width 279 height 25
type textarea "**********"
click at [1278, 762] on div "Intercom messenger" at bounding box center [1289, 771] width 279 height 24
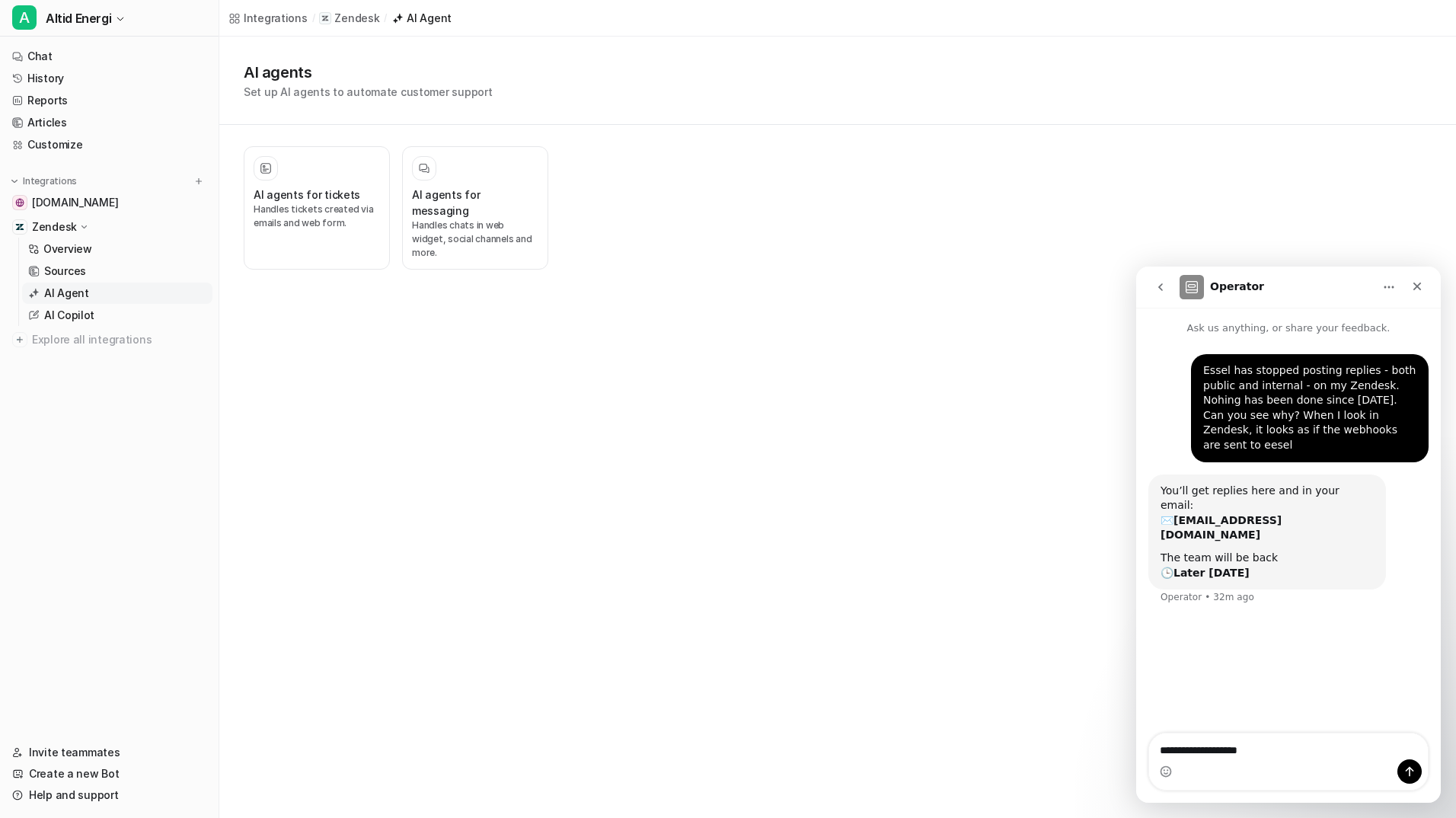
click at [1278, 762] on div "Intercom messenger" at bounding box center [1289, 771] width 279 height 24
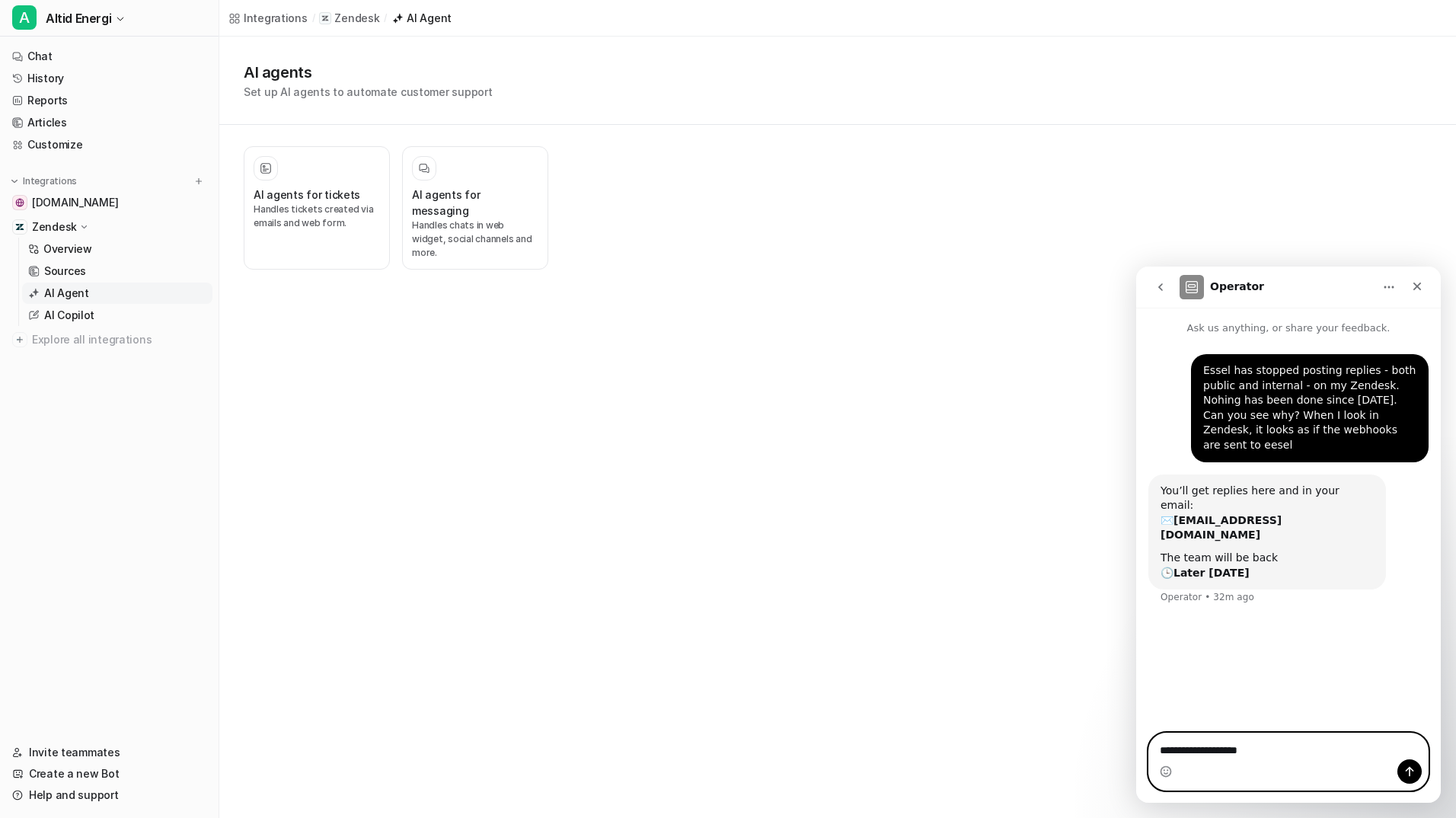
click at [1267, 759] on textarea "**********" at bounding box center [1289, 746] width 279 height 25
click at [1265, 757] on textarea "**********" at bounding box center [1289, 746] width 279 height 25
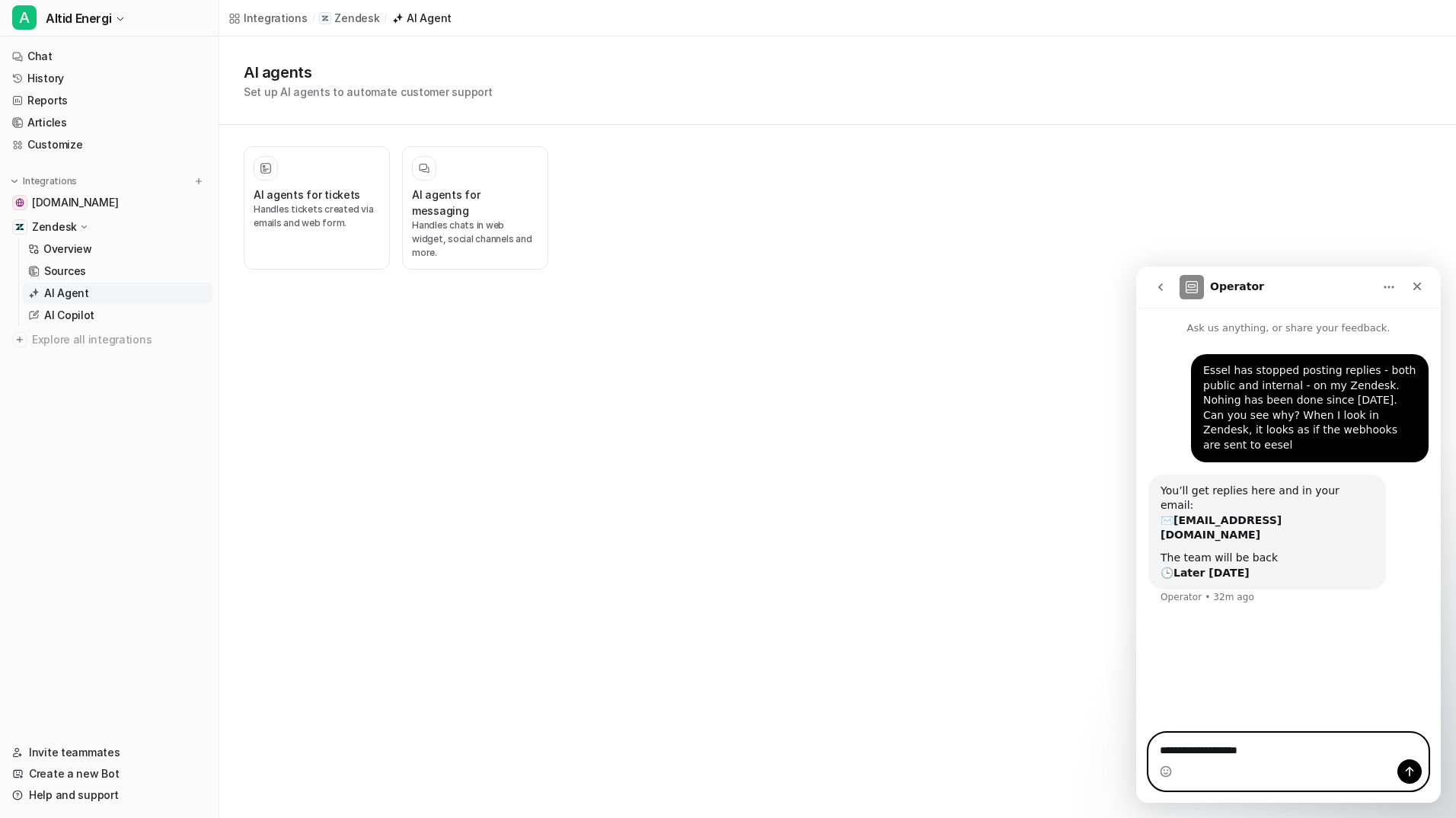
click at [1265, 757] on textarea "**********" at bounding box center [1289, 746] width 279 height 25
click at [1168, 551] on div "The team will be back 🕒 Later [DATE]" at bounding box center [1267, 565] width 213 height 29
